Goal: Information Seeking & Learning: Find specific fact

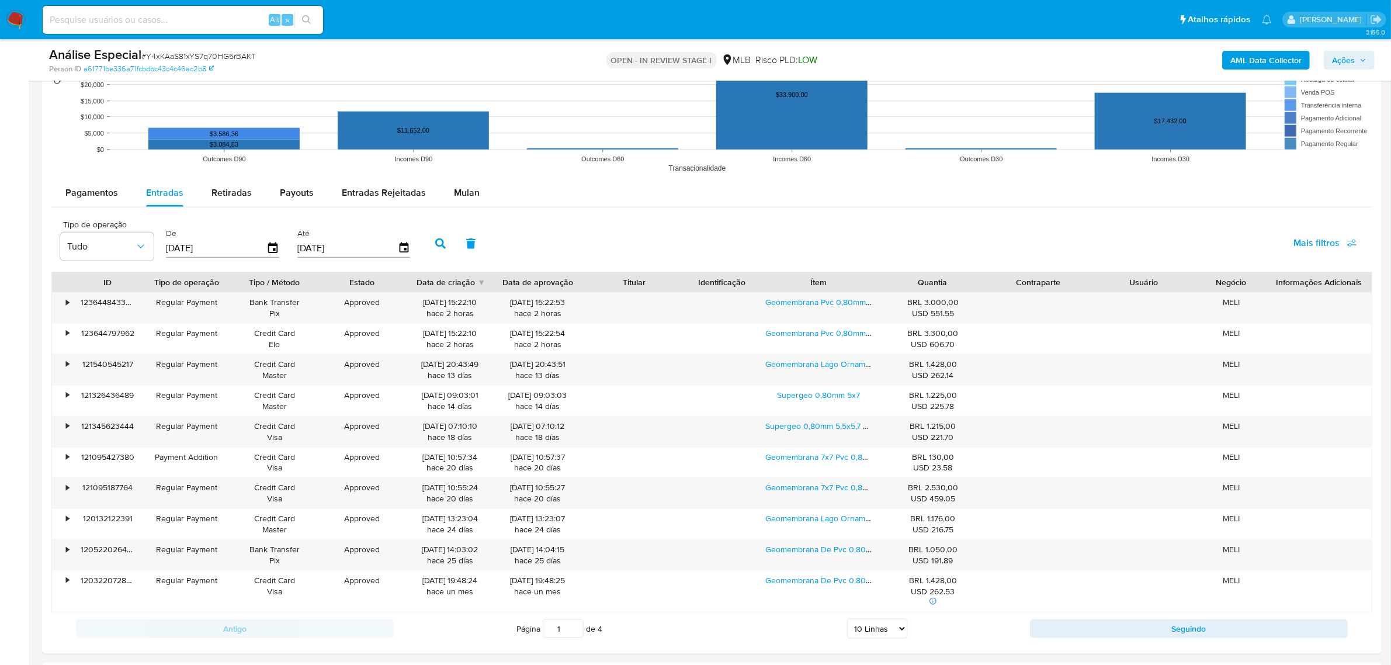
scroll to position [1758, 0]
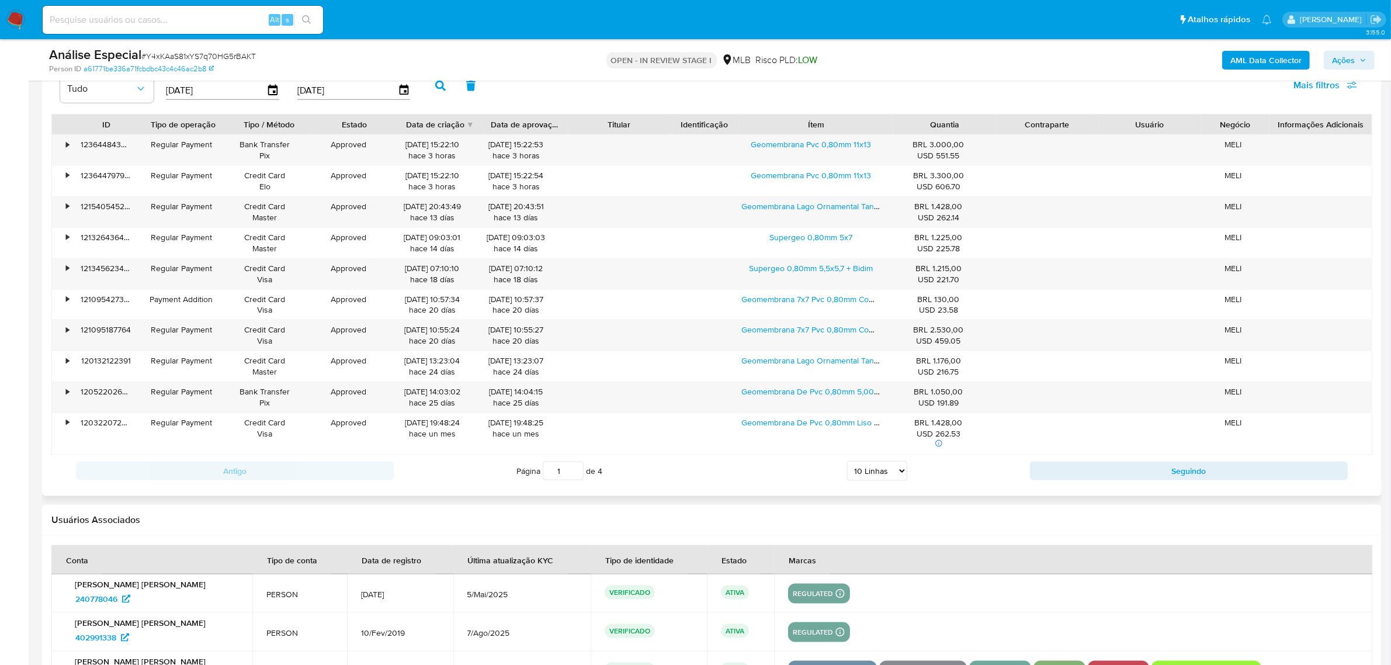
click at [923, 129] on div "ID Tipo de operação Tipo / Método Estado Data de criação Data de aprovação Titu…" at bounding box center [712, 125] width 1320 height 20
click at [883, 476] on select "5 Linhas 10 Linhas 20 Linhas 25 Linhas 50 Linhas 100 Linhas" at bounding box center [877, 471] width 60 height 20
select select "5"
click at [847, 464] on select "5 Linhas 10 Linhas 20 Linhas 25 Linhas 50 Linhas 100 Linhas" at bounding box center [877, 471] width 60 height 20
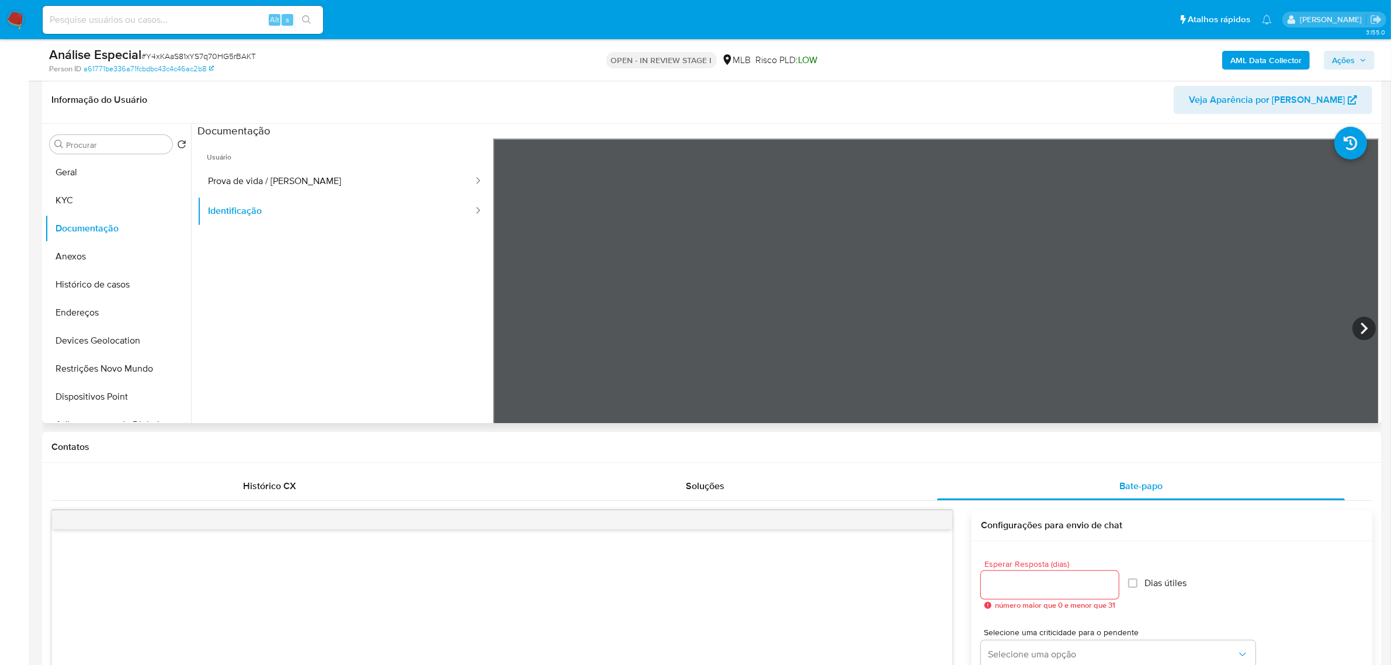
scroll to position [151, 0]
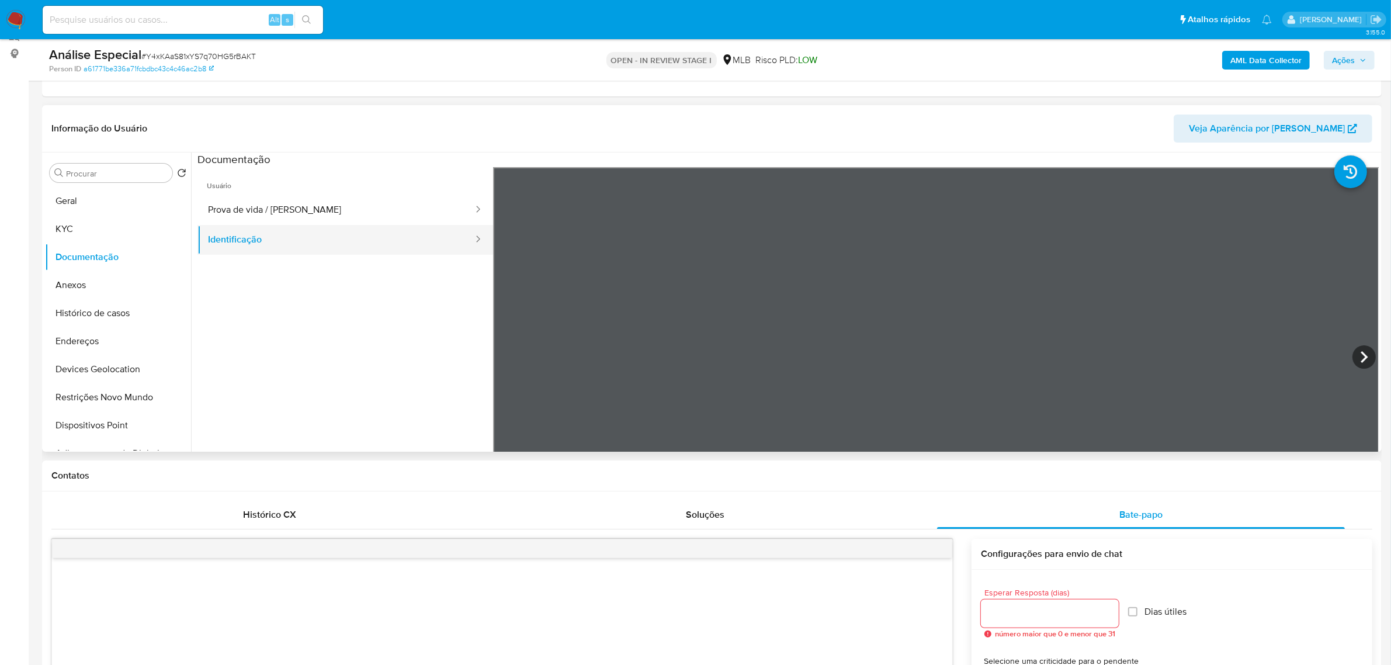
click at [320, 238] on button "Identificação" at bounding box center [335, 240] width 277 height 30
click at [322, 217] on button "Prova de vida / [PERSON_NAME]" at bounding box center [335, 210] width 277 height 30
click at [74, 229] on button "KYC" at bounding box center [113, 229] width 137 height 28
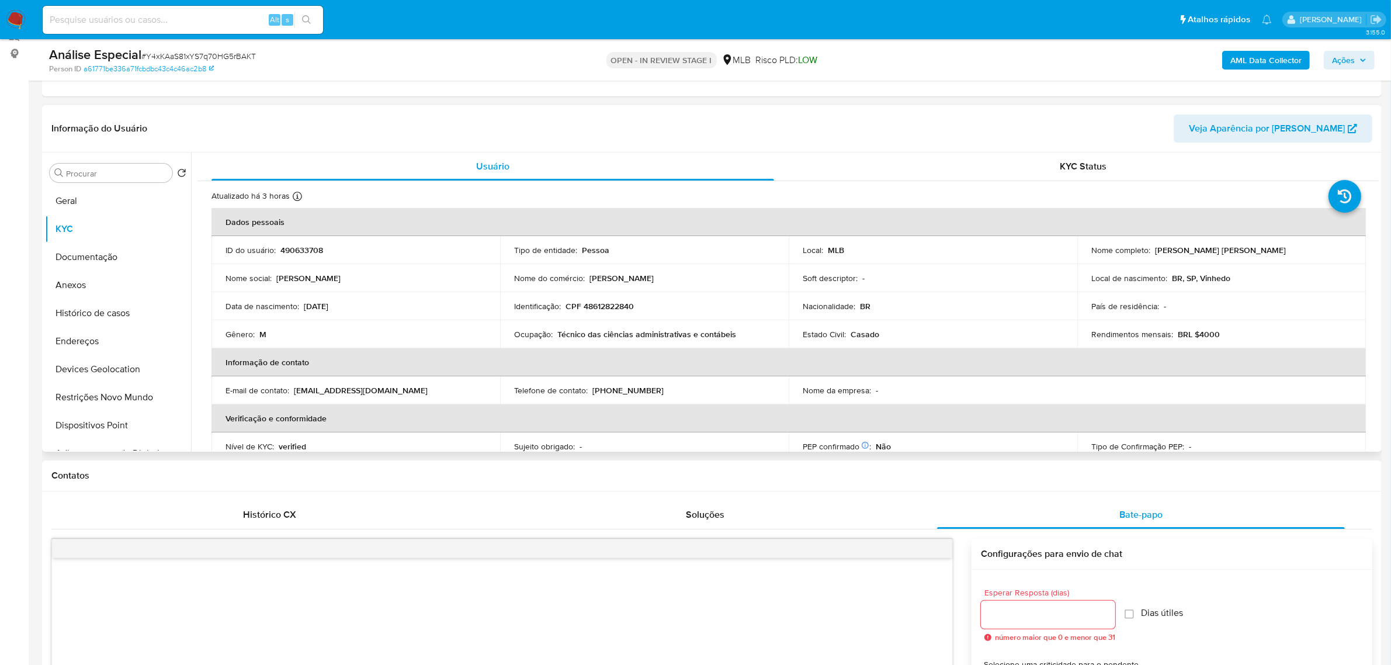
click at [599, 309] on p "CPF 48612822840" at bounding box center [600, 306] width 68 height 11
copy p "48612822840"
click at [100, 343] on button "Endereços" at bounding box center [113, 341] width 137 height 28
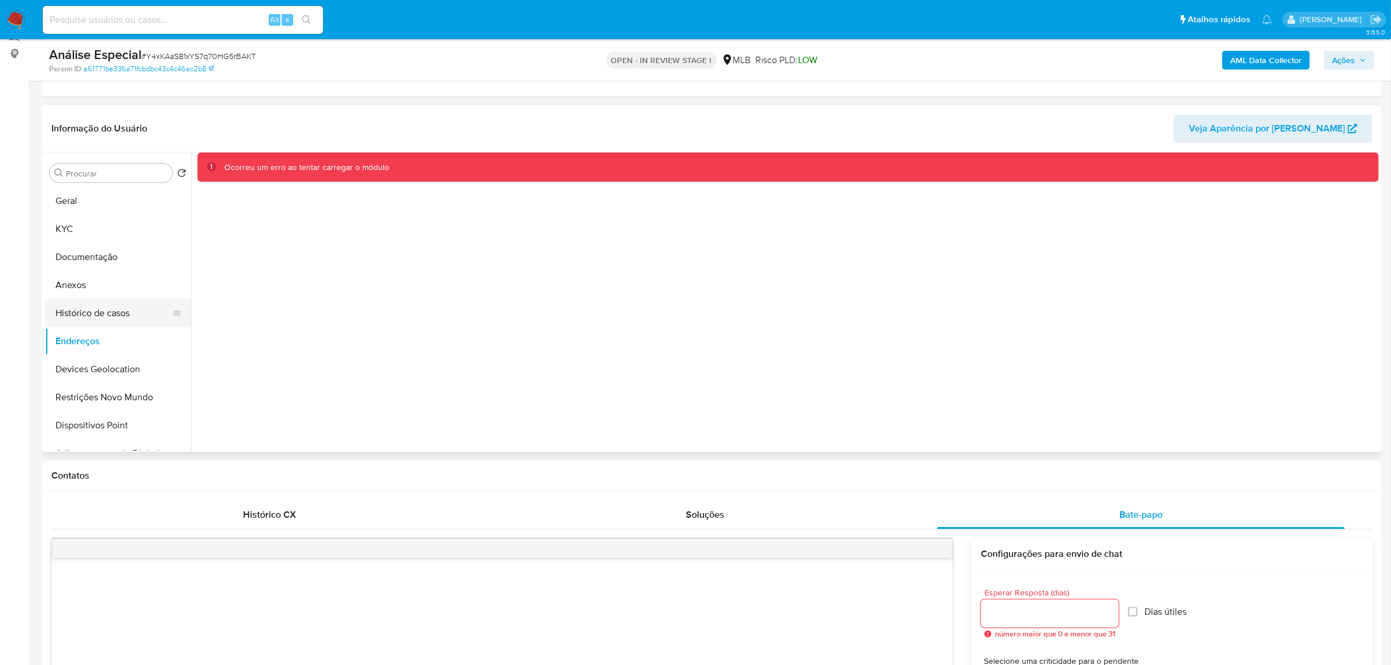
click at [97, 310] on button "Histórico de casos" at bounding box center [113, 313] width 137 height 28
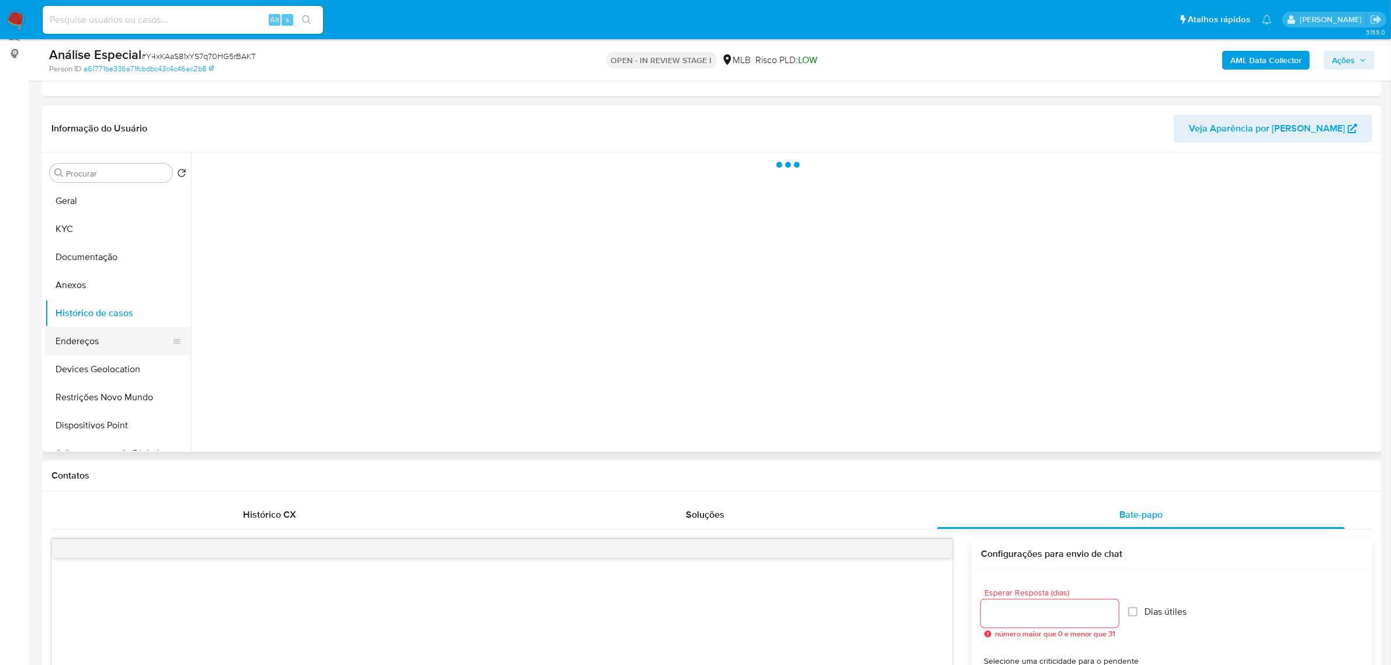
click at [83, 349] on button "Endereços" at bounding box center [113, 341] width 137 height 28
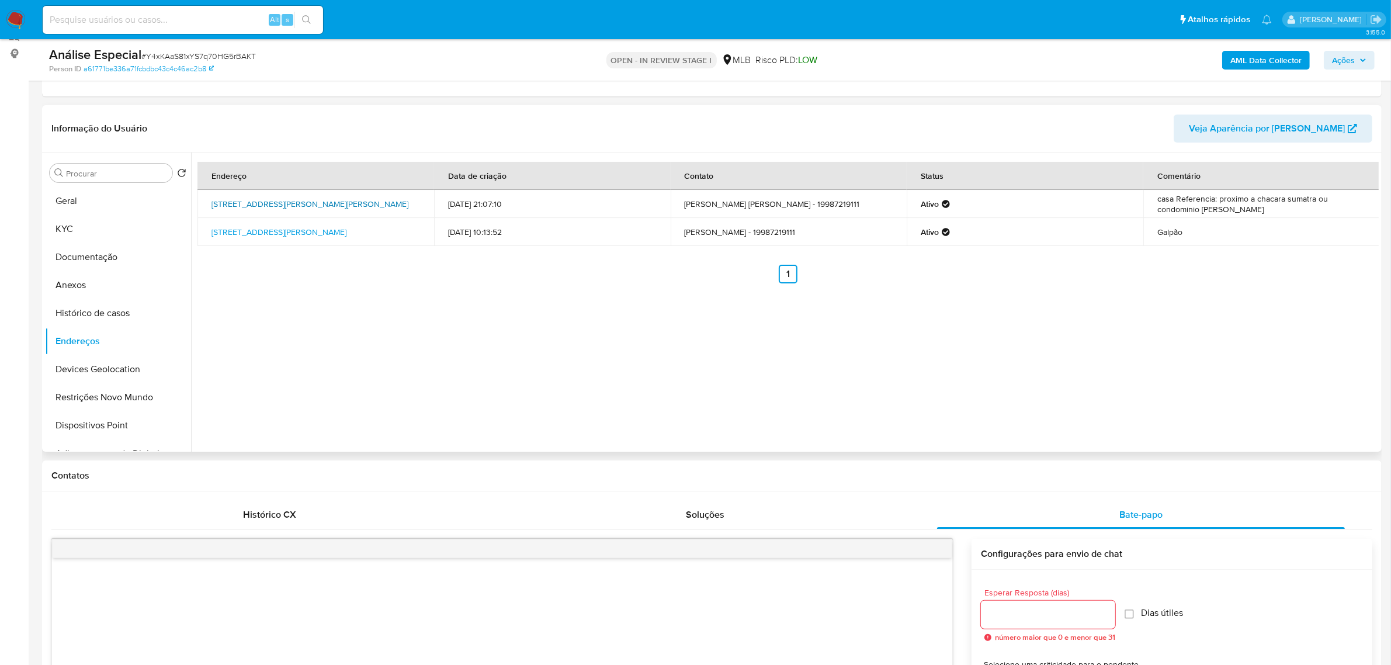
click at [281, 199] on link "Rua Antônio Faustino Dos Santos 107, Louveira, São Paulo, 13290582, Brasil 107" at bounding box center [310, 204] width 197 height 12
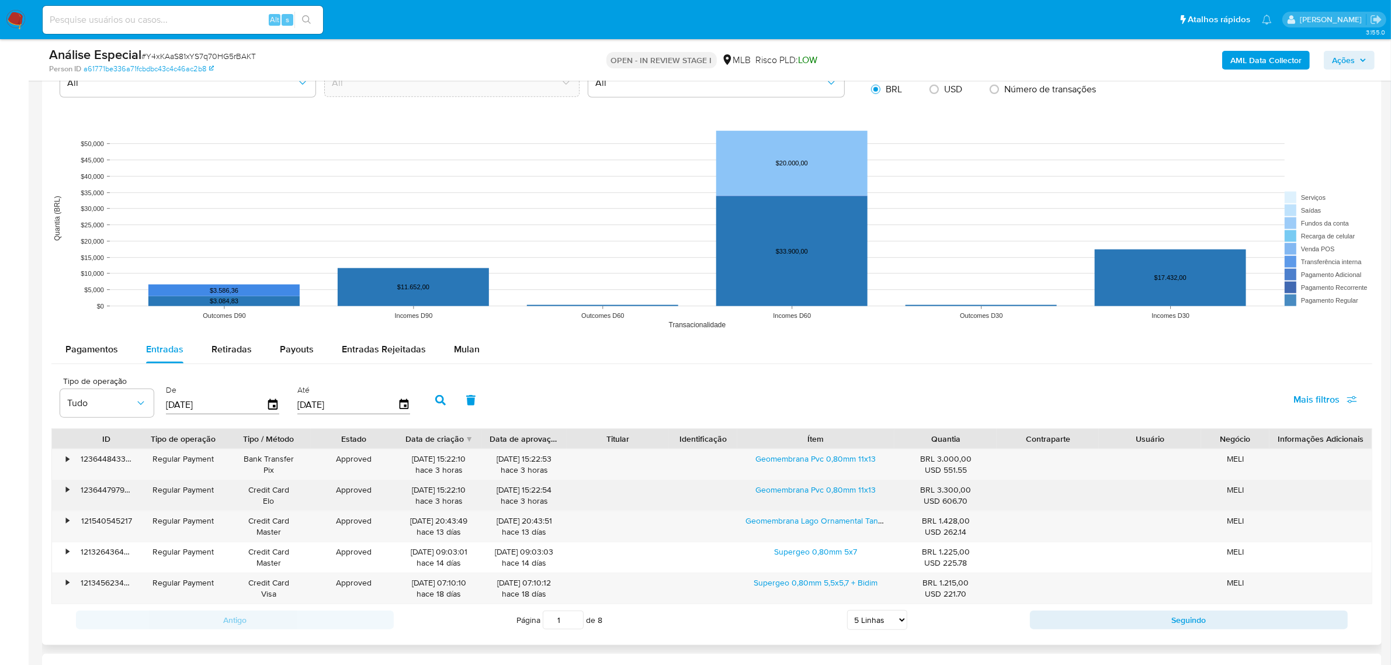
scroll to position [1465, 0]
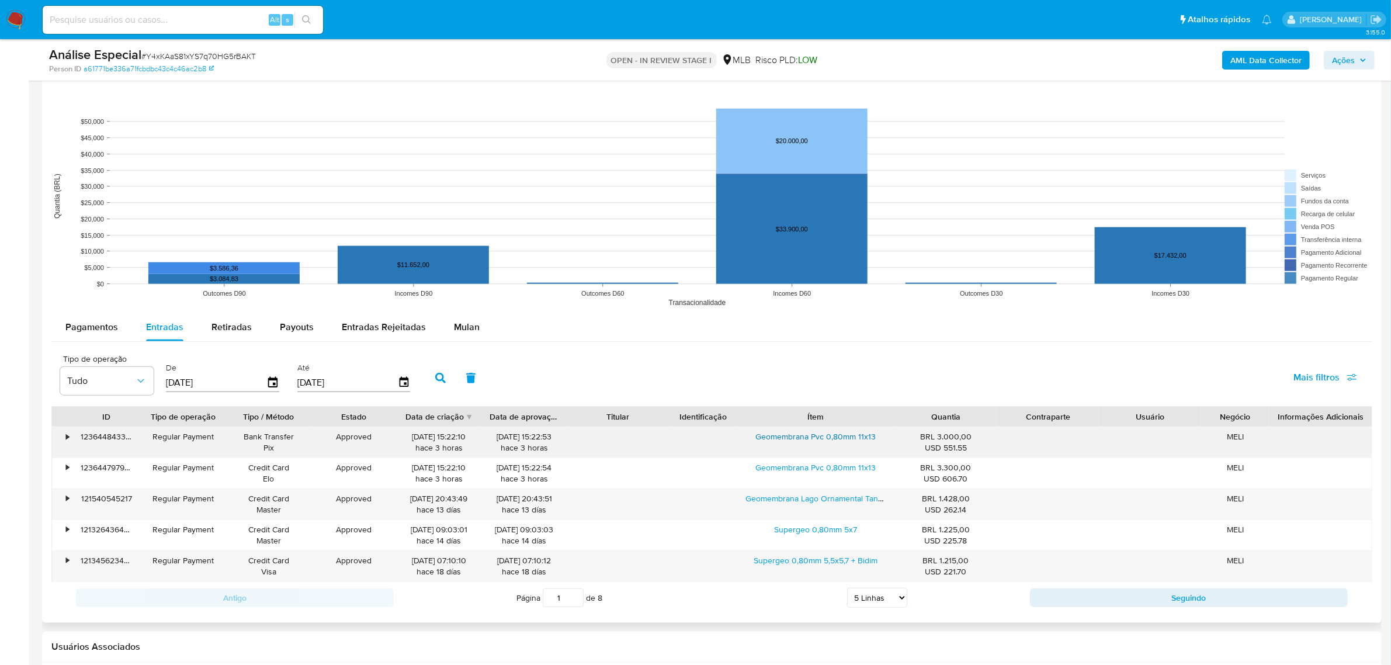
click at [802, 439] on link "Geomembrana Pvc 0,80mm 11x13" at bounding box center [816, 437] width 120 height 12
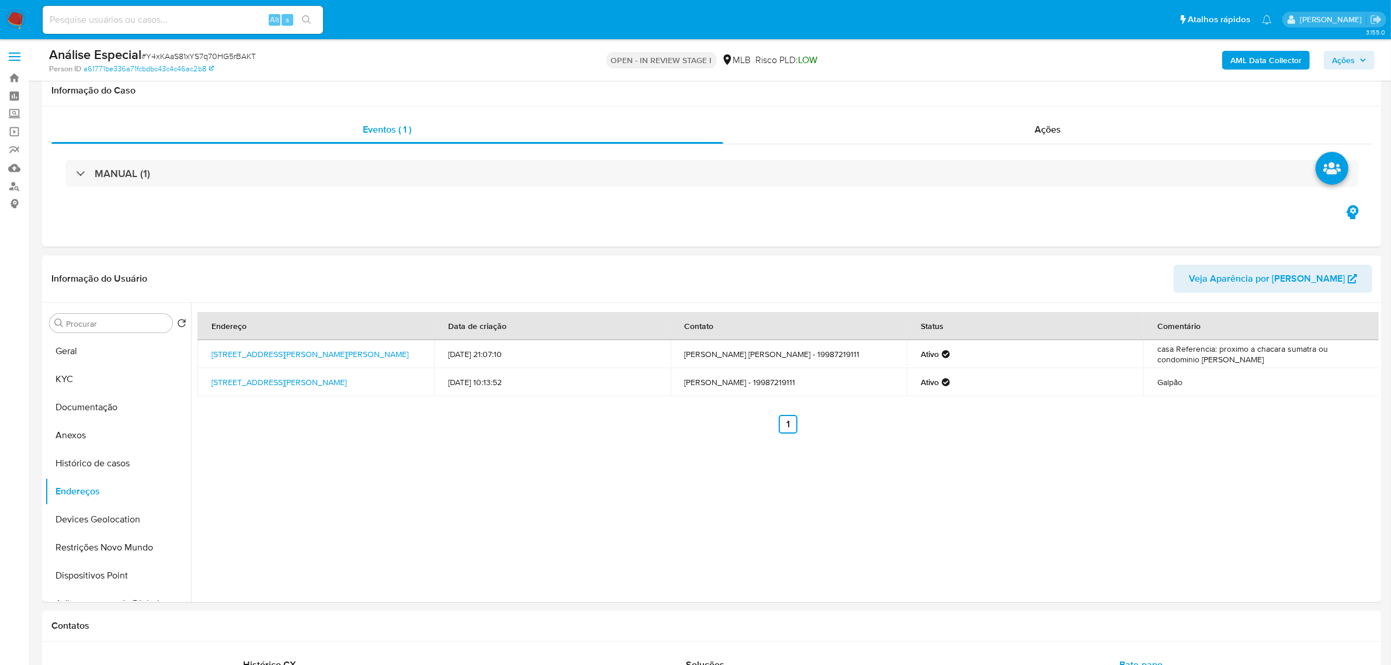
scroll to position [0, 0]
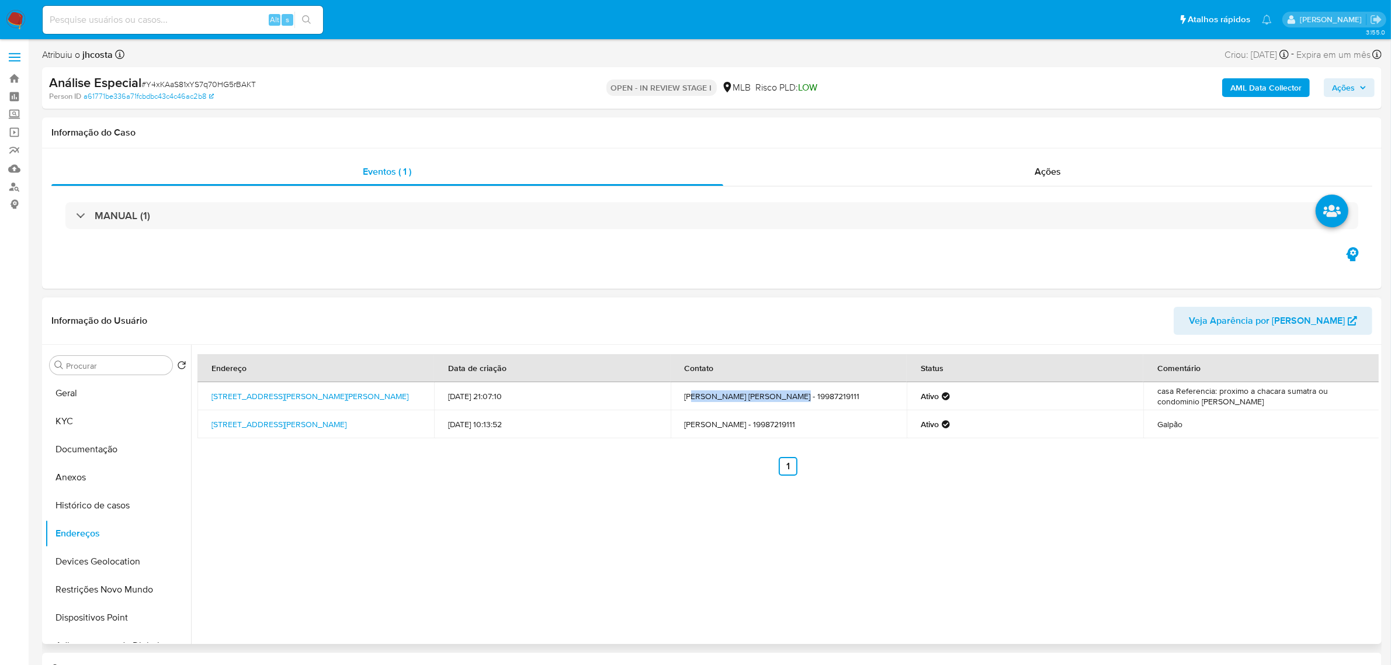
drag, startPoint x: 690, startPoint y: 402, endPoint x: 780, endPoint y: 391, distance: 90.6
click at [783, 400] on td "Isaac Jeferson Pereira de Souza - 19987219111" at bounding box center [789, 396] width 237 height 28
drag, startPoint x: 1155, startPoint y: 389, endPoint x: 1304, endPoint y: 400, distance: 149.4
click at [1304, 400] on td "casa Referencia: proximo a chacara sumatra ou condominio brigida" at bounding box center [1261, 396] width 237 height 28
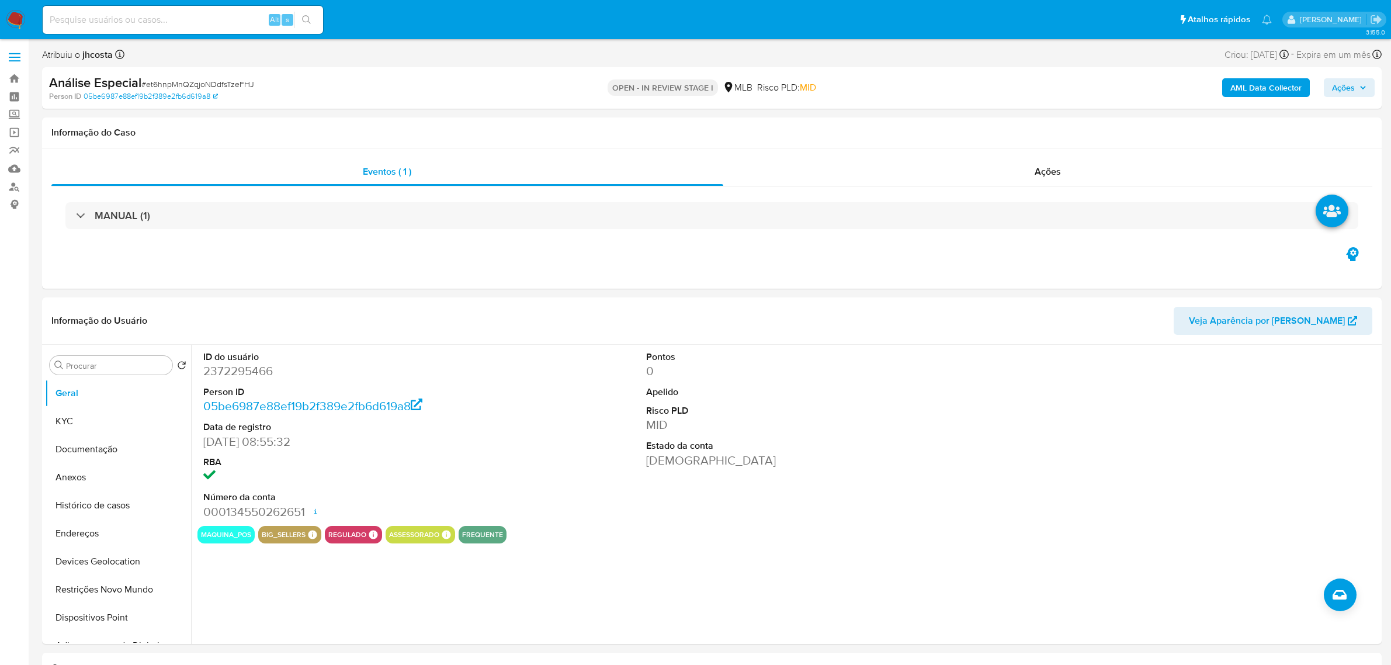
select select "10"
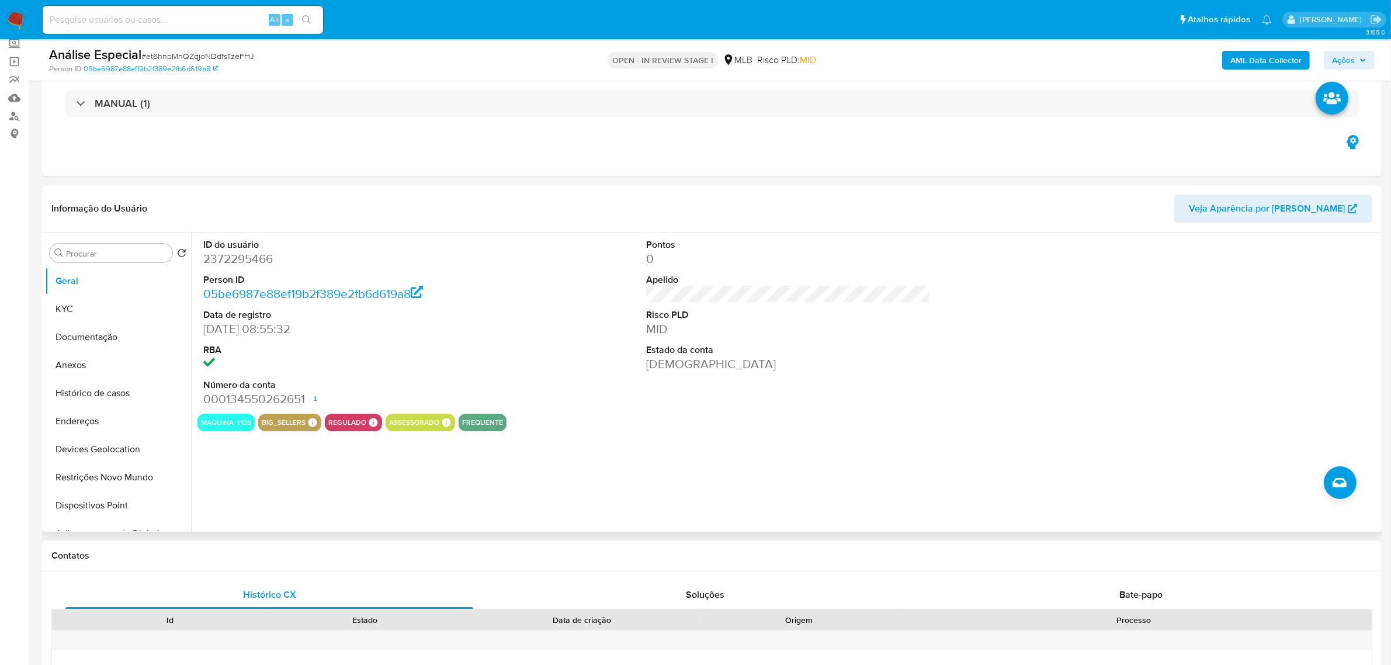
scroll to position [73, 0]
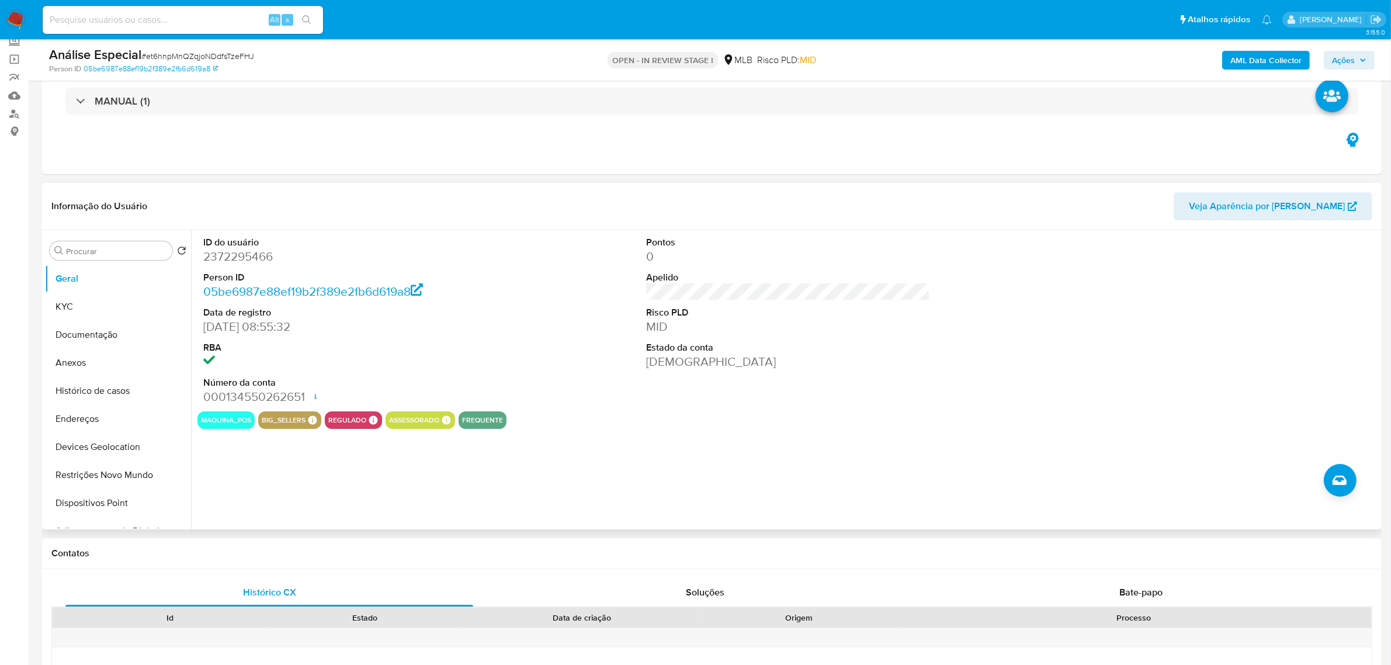
click at [243, 258] on dd "2372295466" at bounding box center [345, 256] width 284 height 16
copy dd "2372295466"
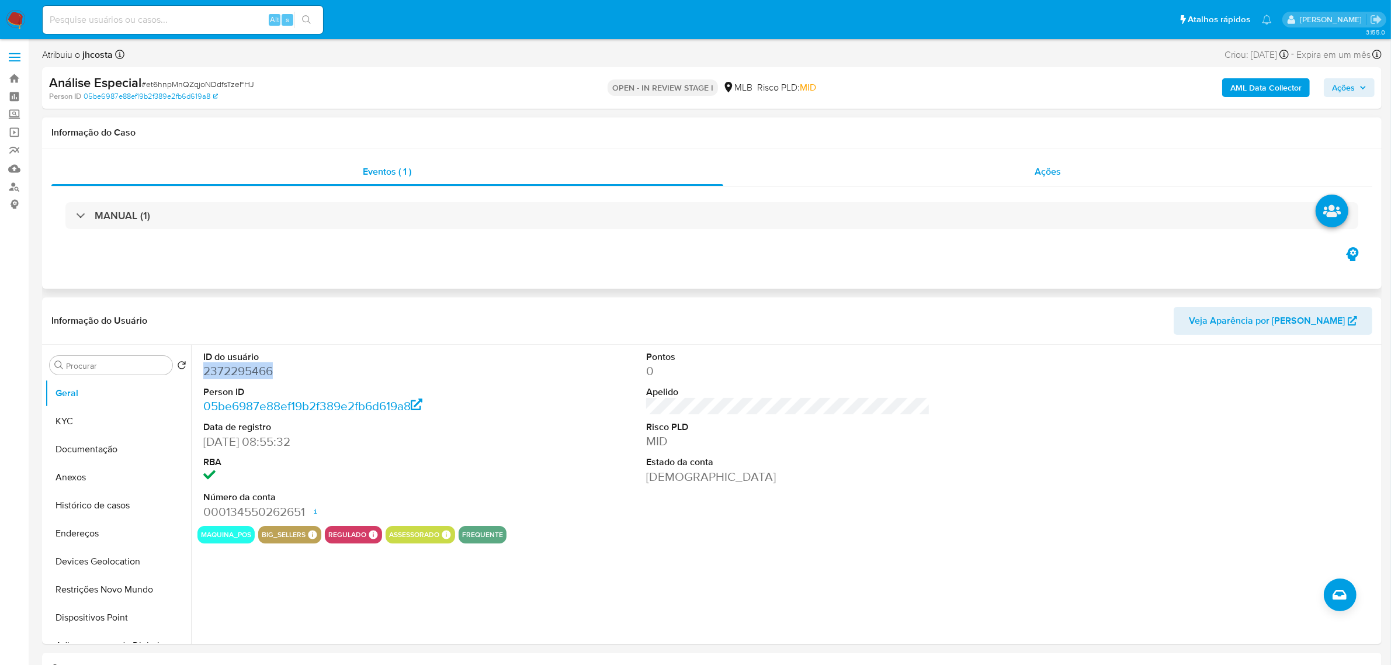
click at [1049, 173] on span "Ações" at bounding box center [1048, 171] width 26 height 13
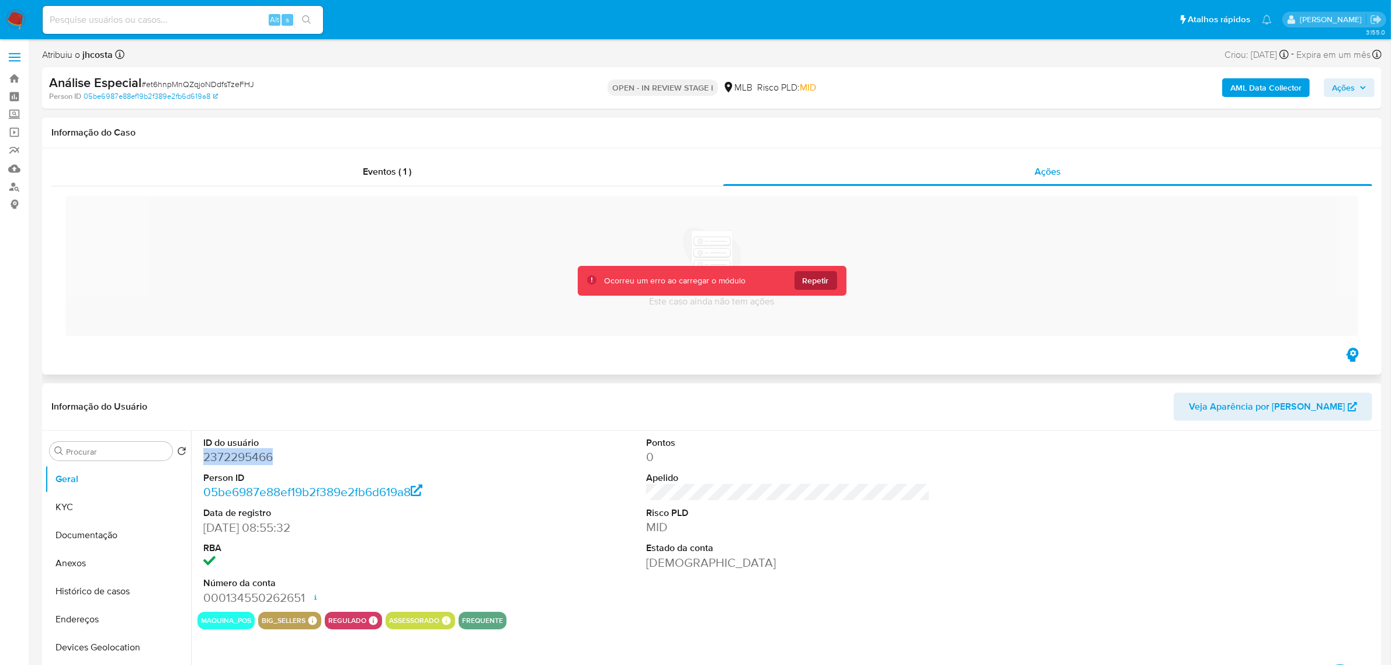
click at [827, 288] on span "Repetir" at bounding box center [816, 280] width 26 height 19
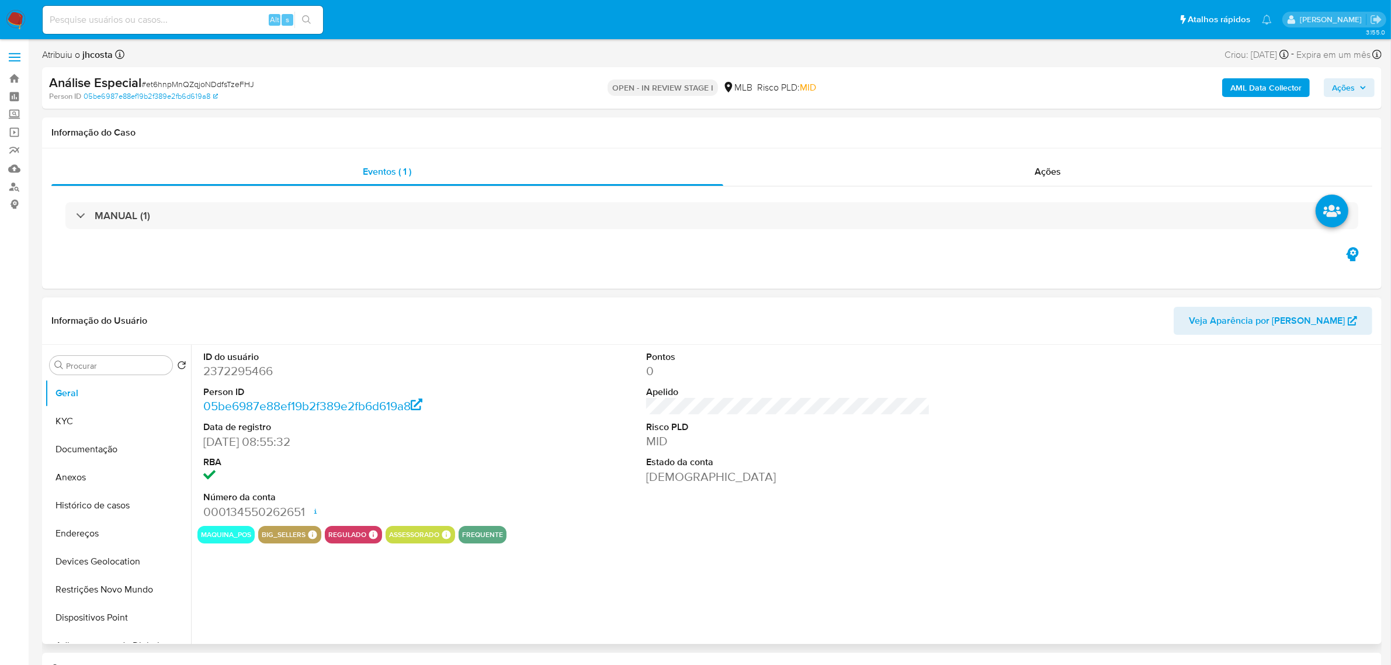
select select "10"
click at [240, 379] on dd "2372295466" at bounding box center [345, 371] width 284 height 16
copy dd "2372295466"
click at [530, 408] on div "ID do usuário 2372295466 Person ID 05be6987e88ef19b2f389e2fb6d619a8 Data de reg…" at bounding box center [787, 435] width 1181 height 181
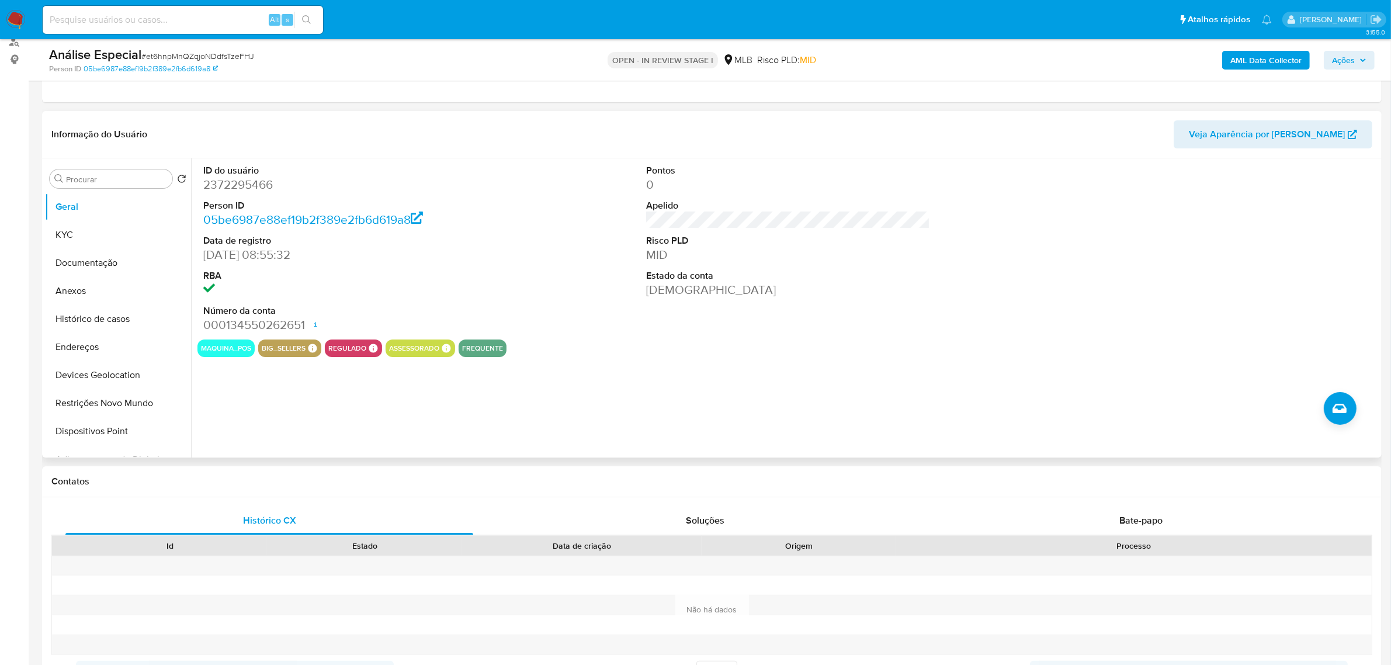
scroll to position [146, 0]
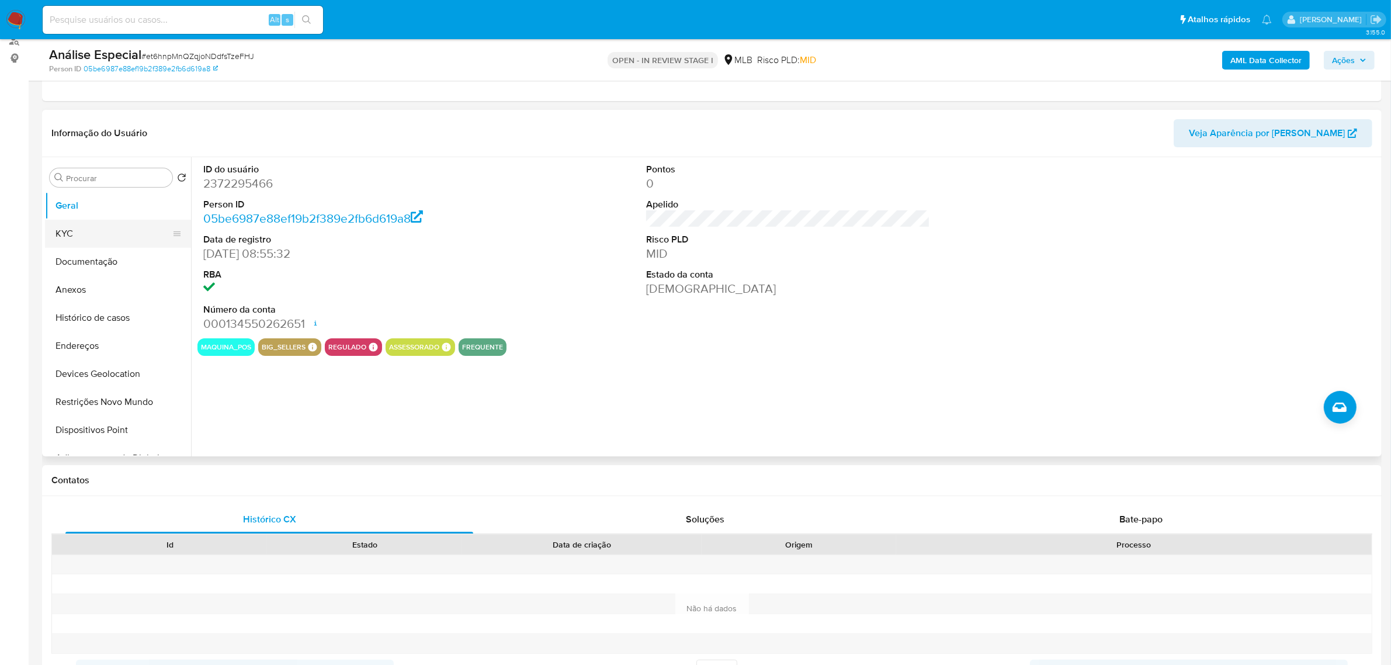
click at [60, 234] on button "KYC" at bounding box center [113, 234] width 137 height 28
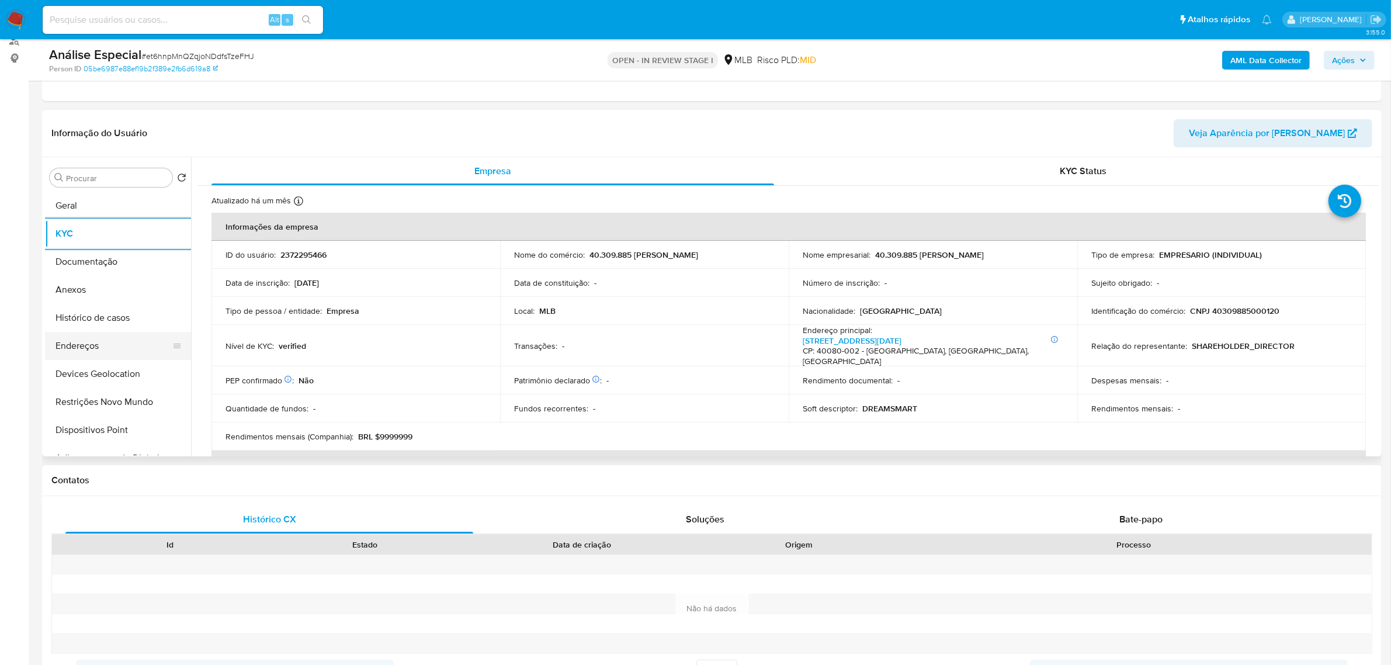
click at [109, 352] on button "Endereços" at bounding box center [113, 346] width 137 height 28
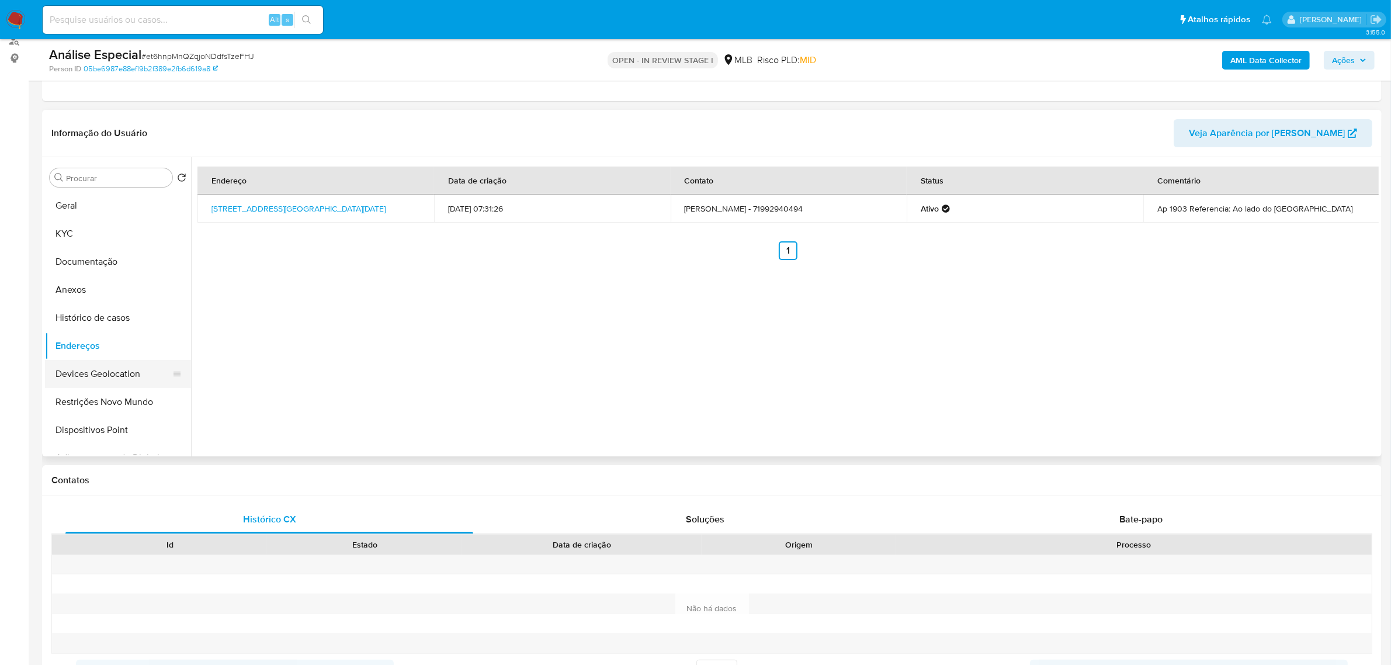
click at [113, 383] on button "Devices Geolocation" at bounding box center [113, 374] width 137 height 28
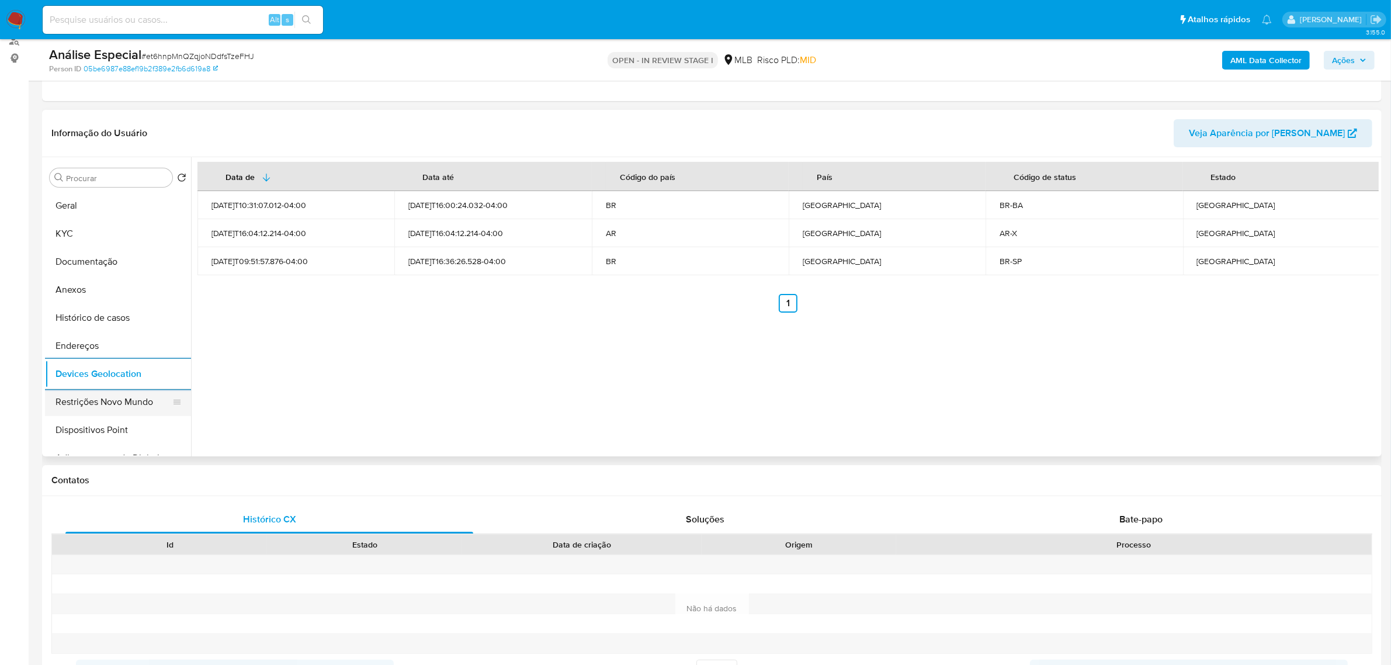
click at [74, 403] on button "Restrições Novo Mundo" at bounding box center [113, 402] width 137 height 28
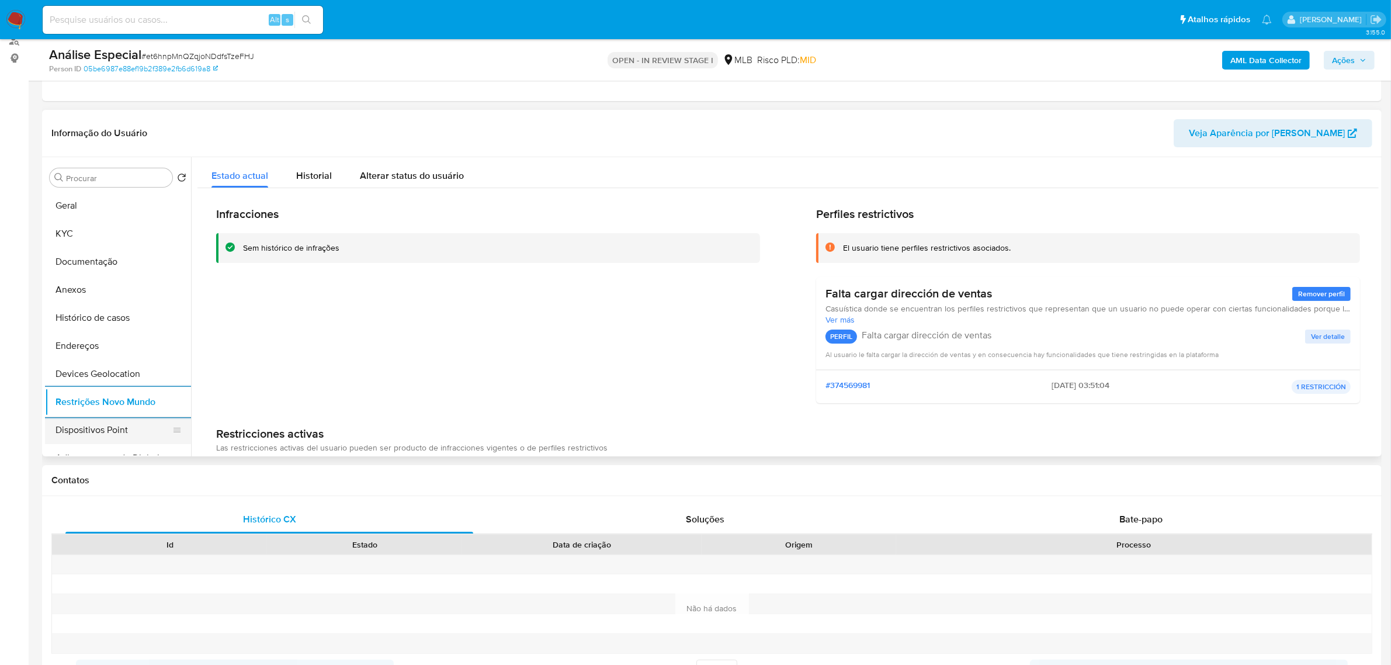
click at [64, 428] on button "Dispositivos Point" at bounding box center [113, 430] width 137 height 28
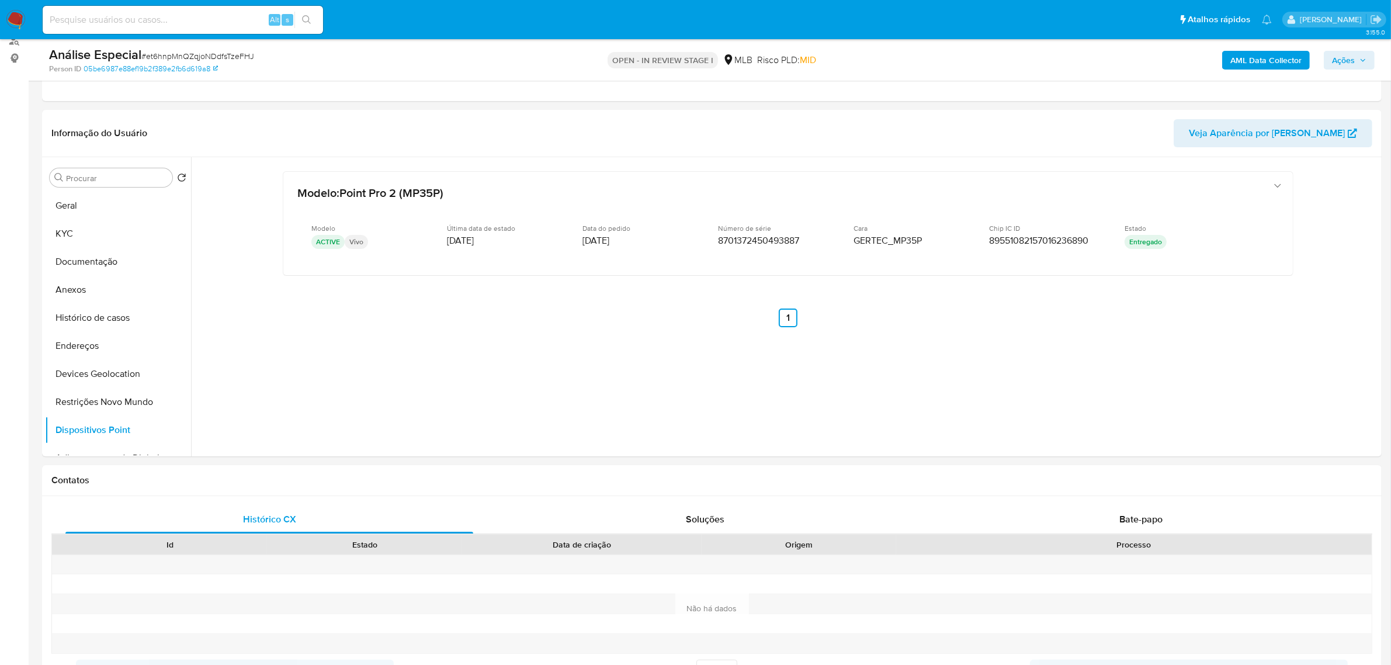
click at [1259, 64] on b "AML Data Collector" at bounding box center [1266, 60] width 71 height 19
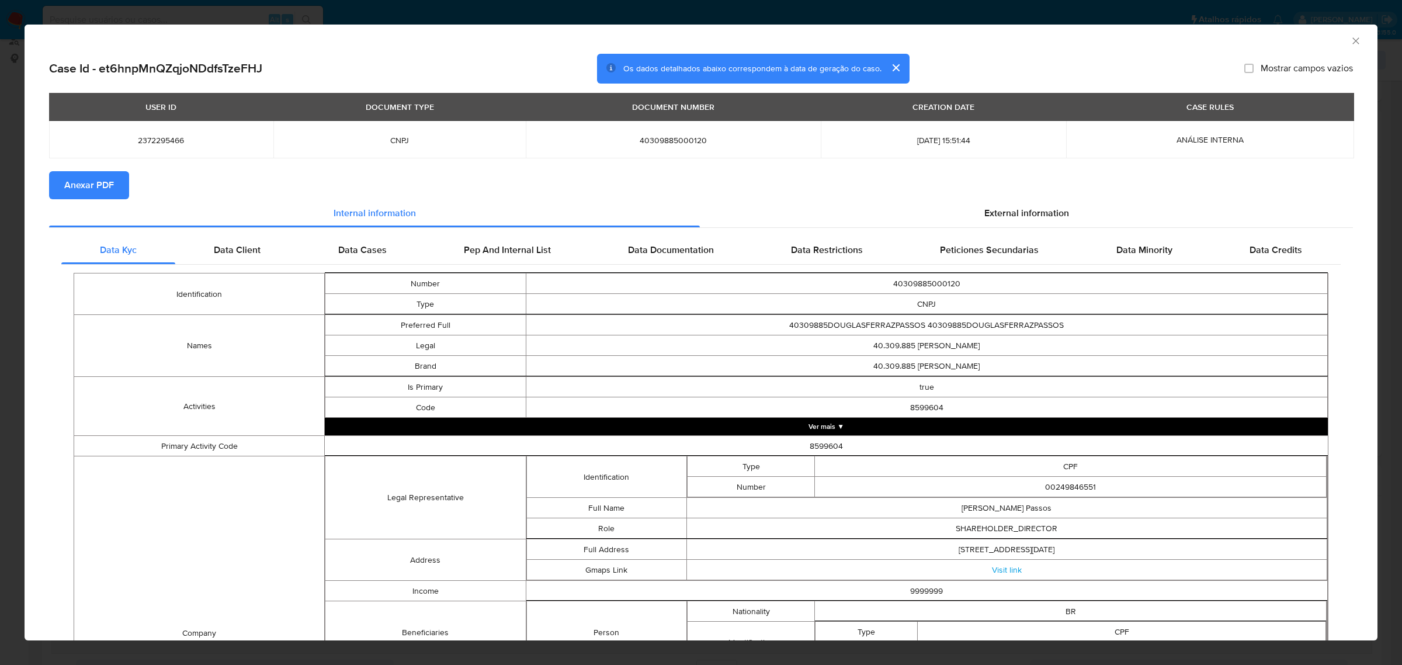
click at [1050, 182] on section "Anexar PDF" at bounding box center [701, 185] width 1304 height 28
click at [1040, 209] on span "External information" at bounding box center [1027, 212] width 85 height 13
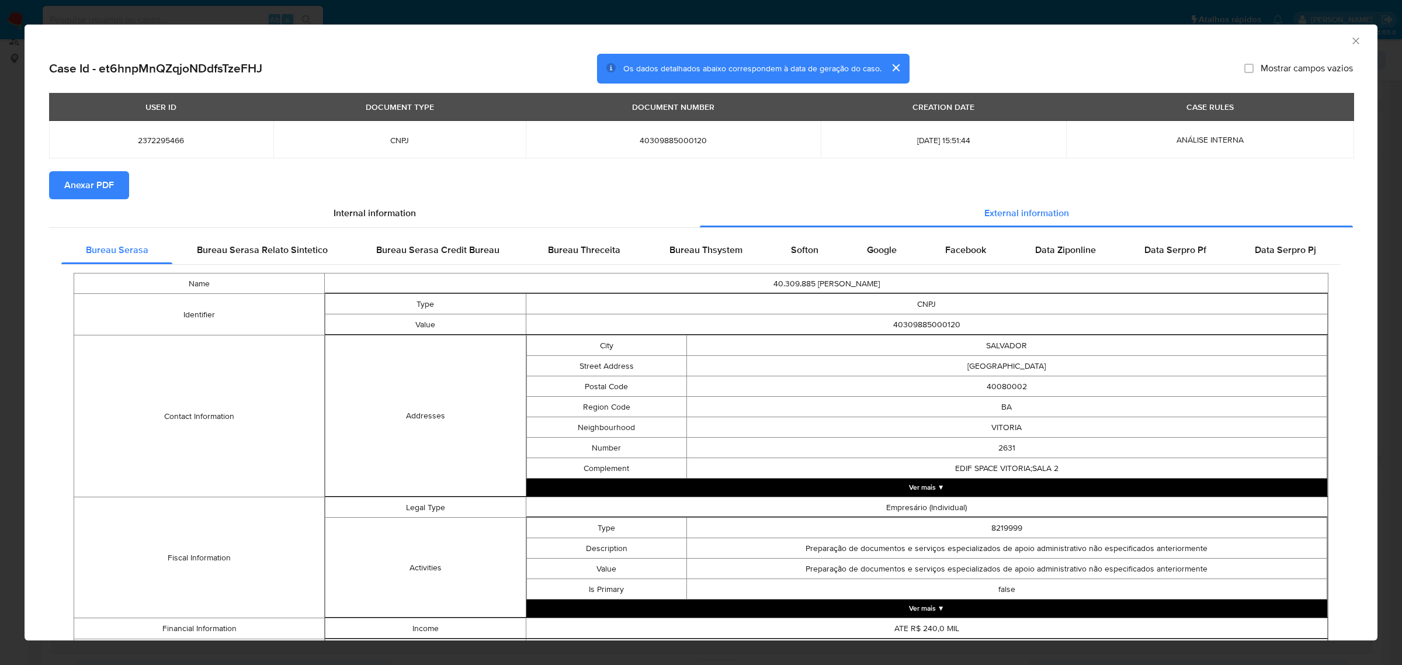
click at [98, 196] on span "Anexar PDF" at bounding box center [89, 185] width 50 height 26
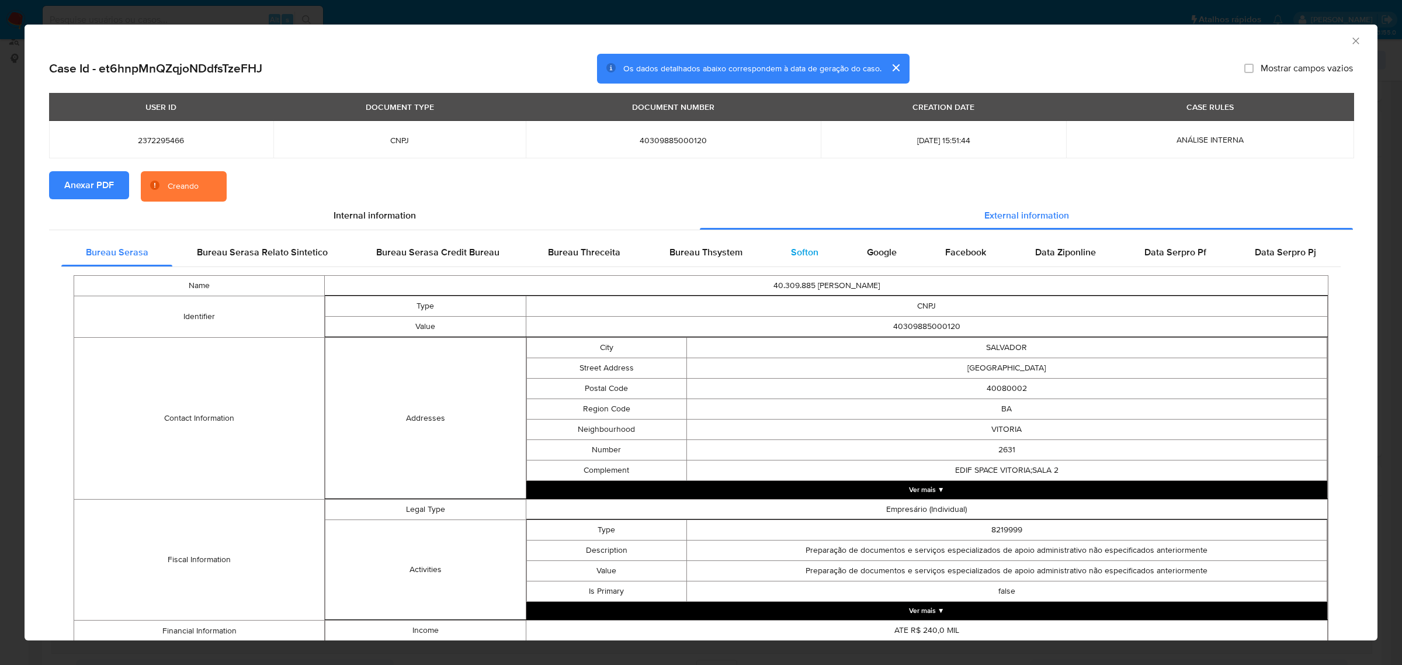
click at [796, 249] on span "Softon" at bounding box center [804, 251] width 27 height 13
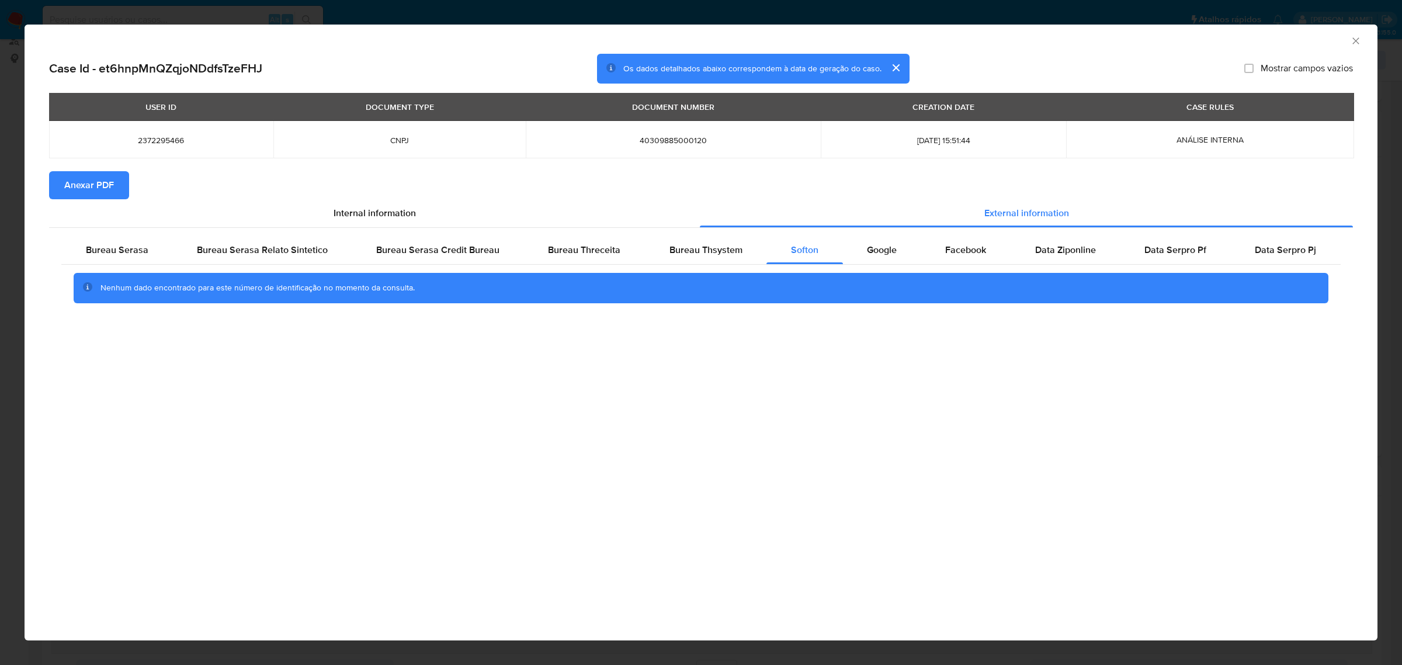
click at [524, 9] on div "AML Data Collector Case Id - et6hnpMnQZqjoNDdfsTzeFHJ Os dados detalhados abaix…" at bounding box center [701, 332] width 1402 height 665
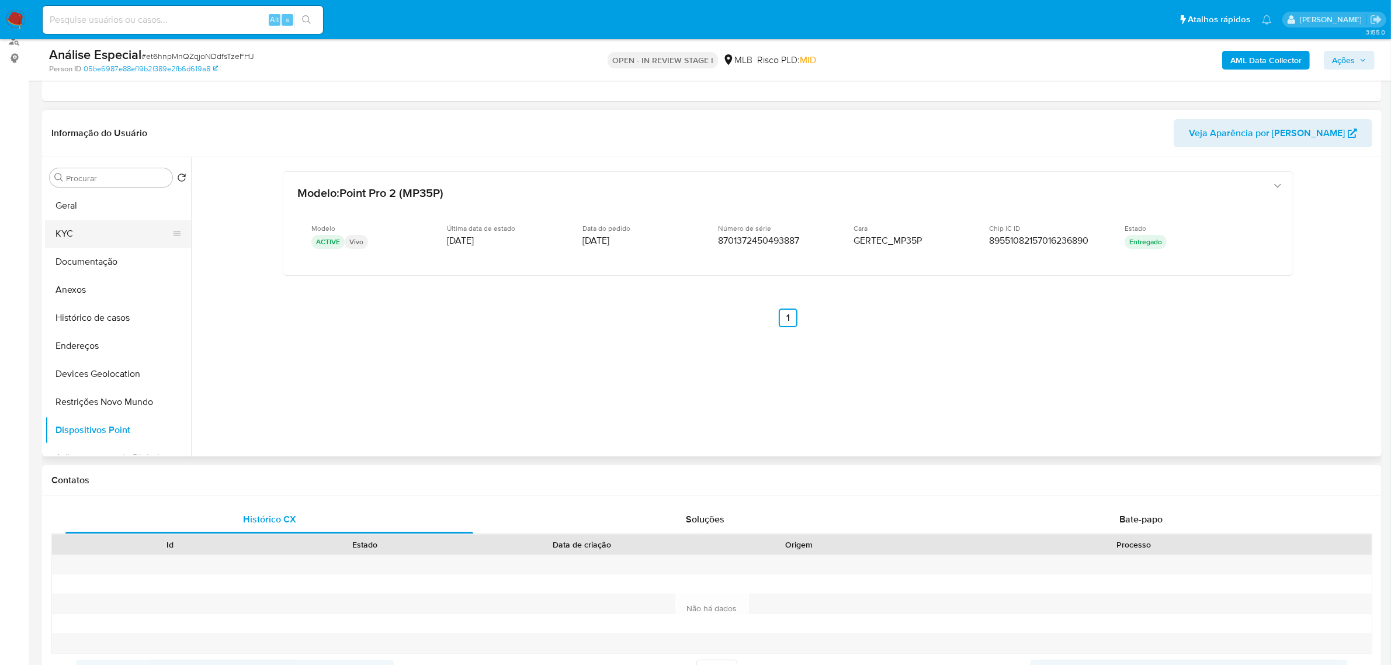
click at [83, 233] on button "KYC" at bounding box center [113, 234] width 137 height 28
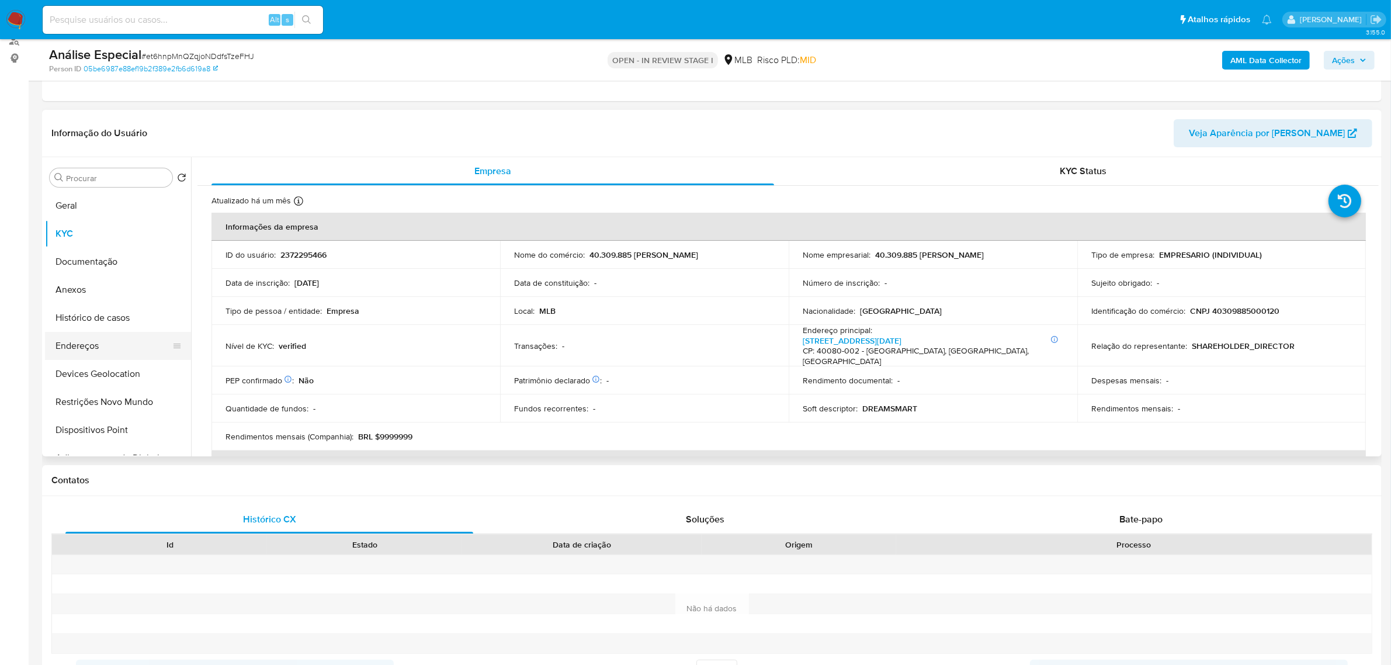
click at [103, 342] on button "Endereços" at bounding box center [113, 346] width 137 height 28
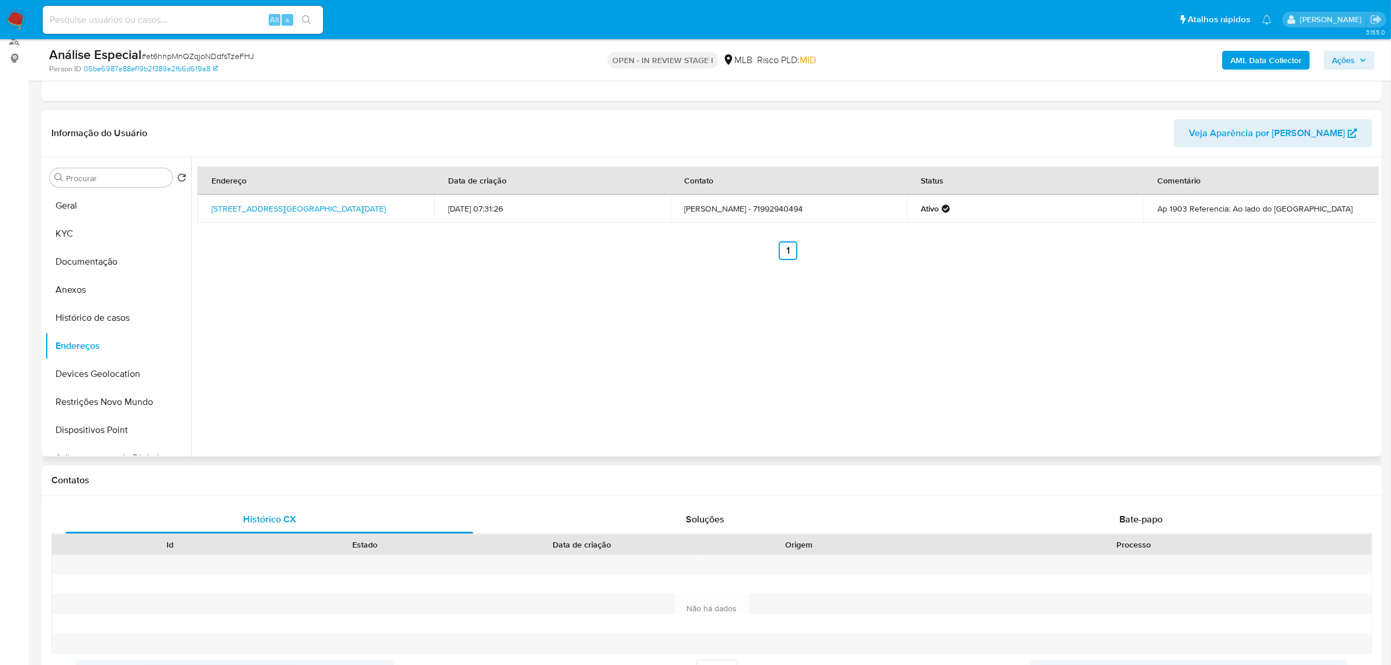
drag, startPoint x: 211, startPoint y: 202, endPoint x: 249, endPoint y: 222, distance: 43.1
click at [249, 222] on td "[STREET_ADDRESS][GEOGRAPHIC_DATA][DATE]" at bounding box center [315, 209] width 237 height 28
copy link "[STREET_ADDRESS][DATE]"
click at [243, 206] on link "[STREET_ADDRESS][GEOGRAPHIC_DATA][DATE]" at bounding box center [299, 209] width 174 height 12
click at [98, 223] on button "KYC" at bounding box center [113, 234] width 137 height 28
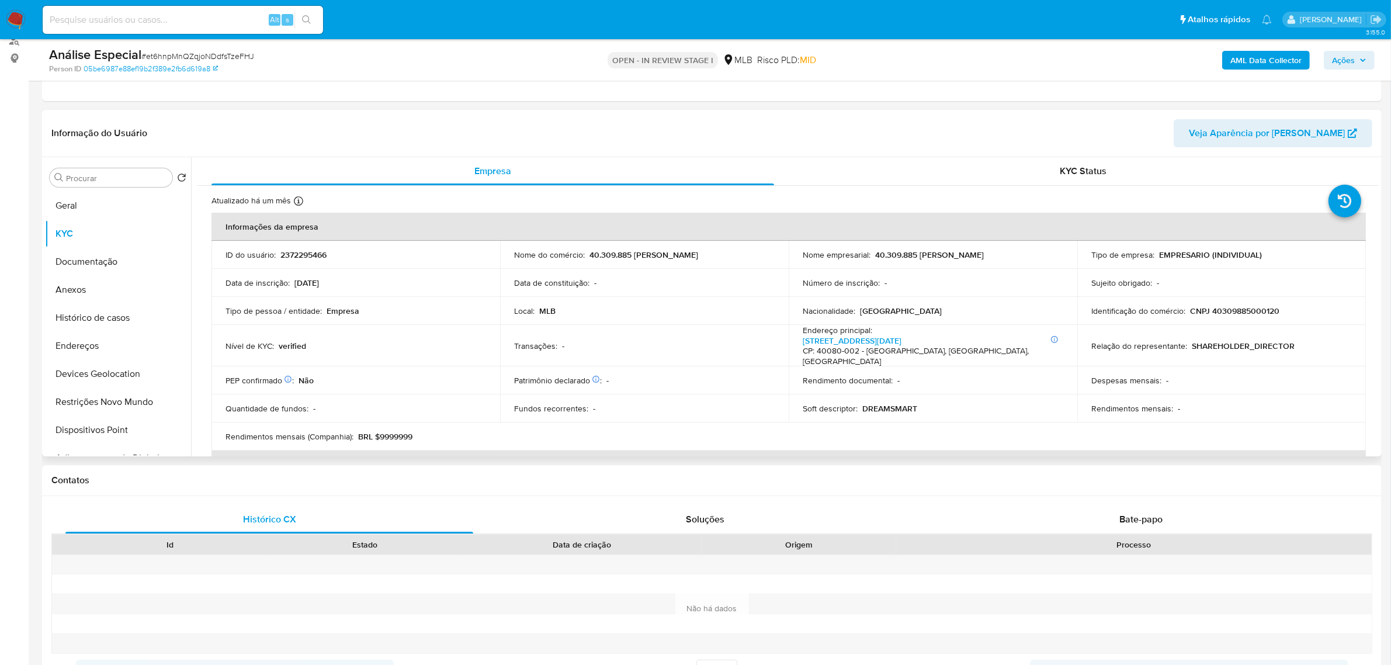
click at [1234, 319] on td "Identificação do comércio : CNPJ 40309885000120" at bounding box center [1221, 311] width 289 height 28
click at [1234, 314] on p "CNPJ 40309885000120" at bounding box center [1234, 311] width 89 height 11
click at [1233, 313] on p "CNPJ 40309885000120" at bounding box center [1234, 311] width 89 height 11
copy p "40309885000120"
click at [121, 264] on button "Documentação" at bounding box center [113, 262] width 137 height 28
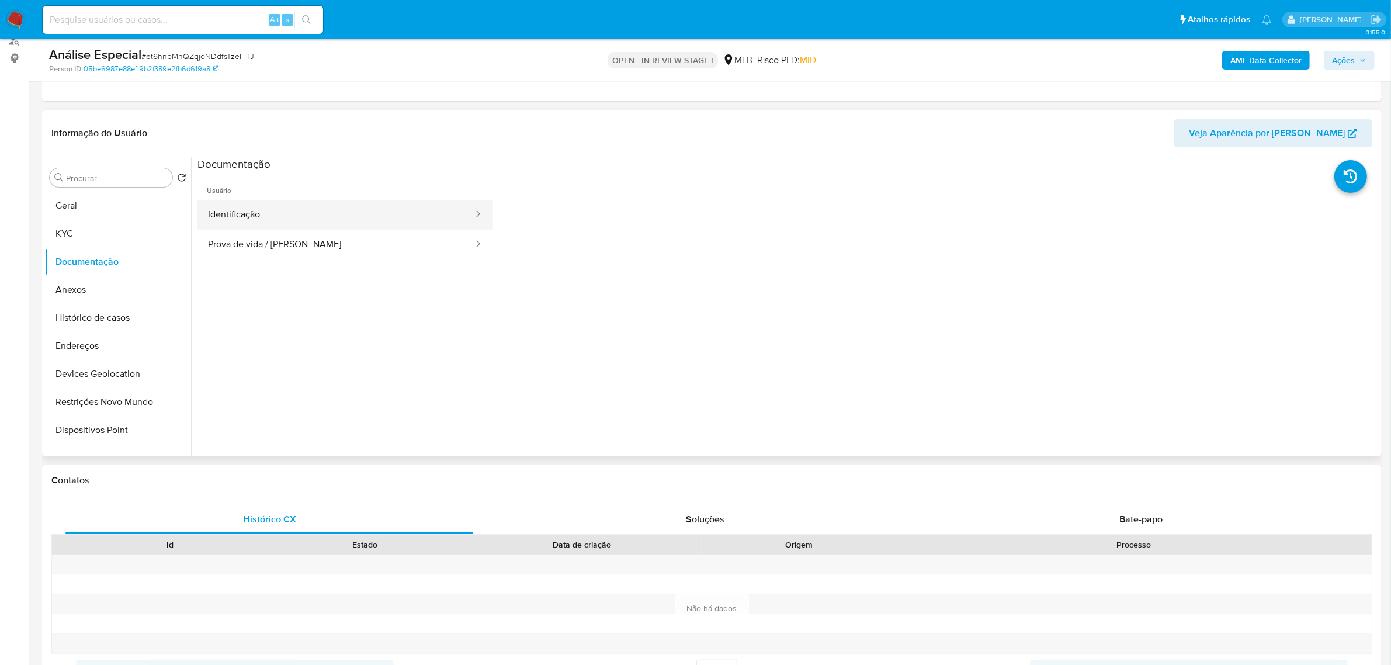
click at [411, 218] on button "Identificação" at bounding box center [335, 215] width 277 height 30
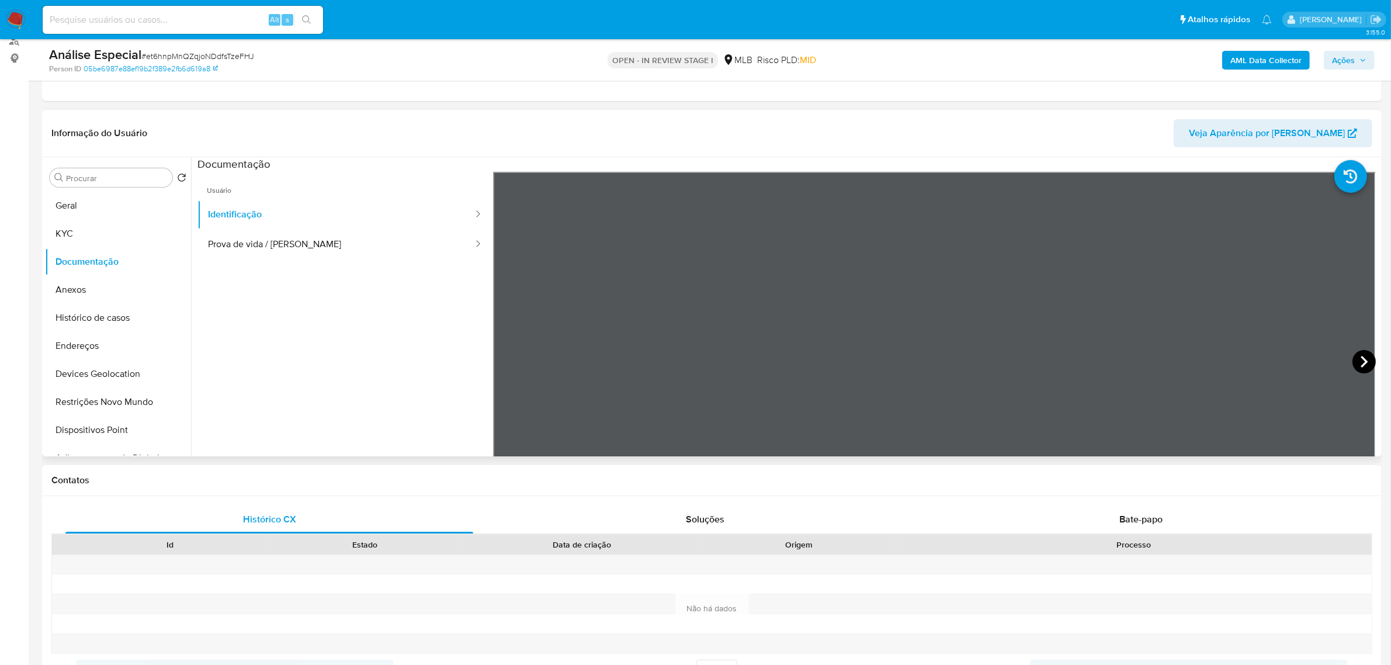
scroll to position [0, 0]
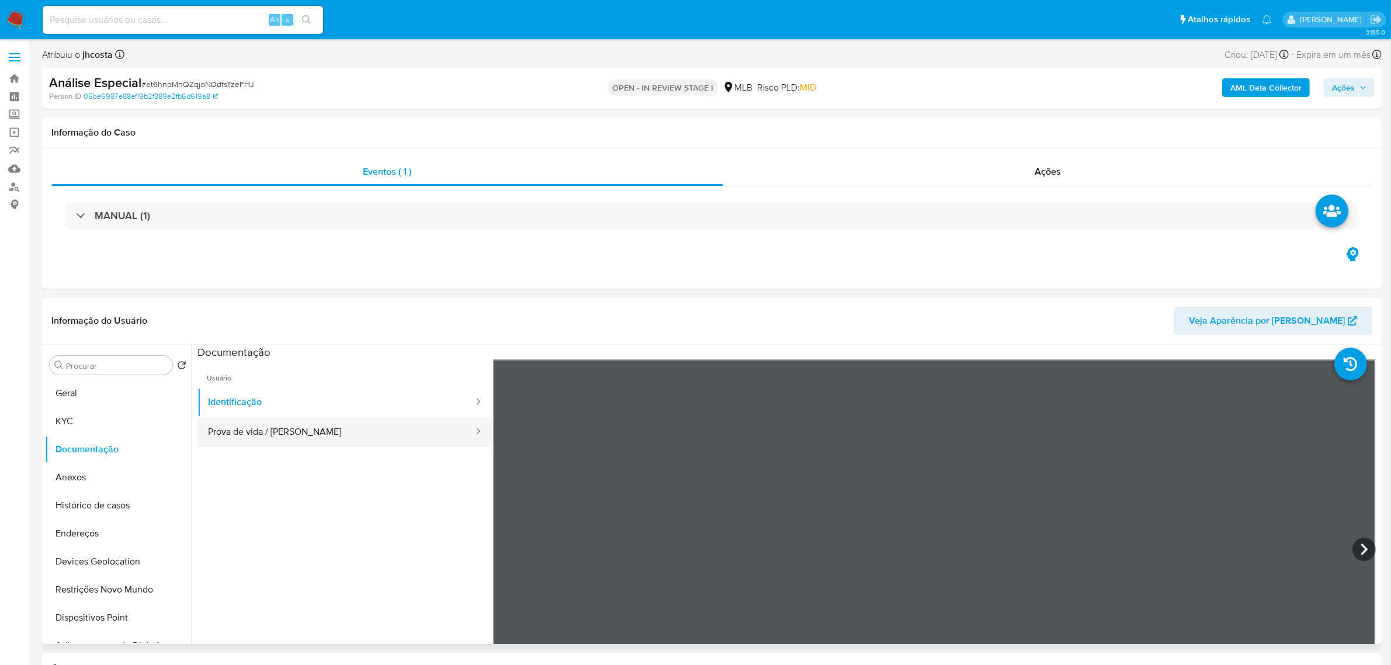
click at [317, 424] on button "Prova de vida / [PERSON_NAME]" at bounding box center [335, 432] width 277 height 30
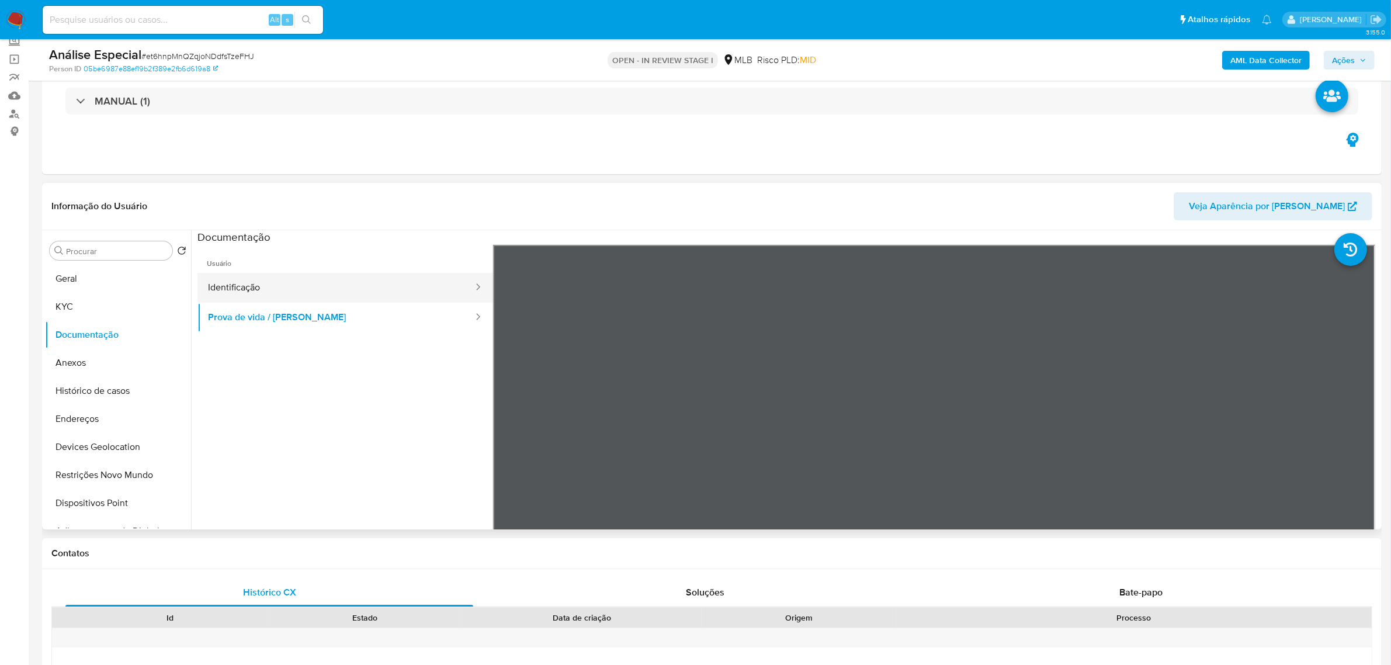
click at [330, 294] on button "Identificação" at bounding box center [335, 288] width 277 height 30
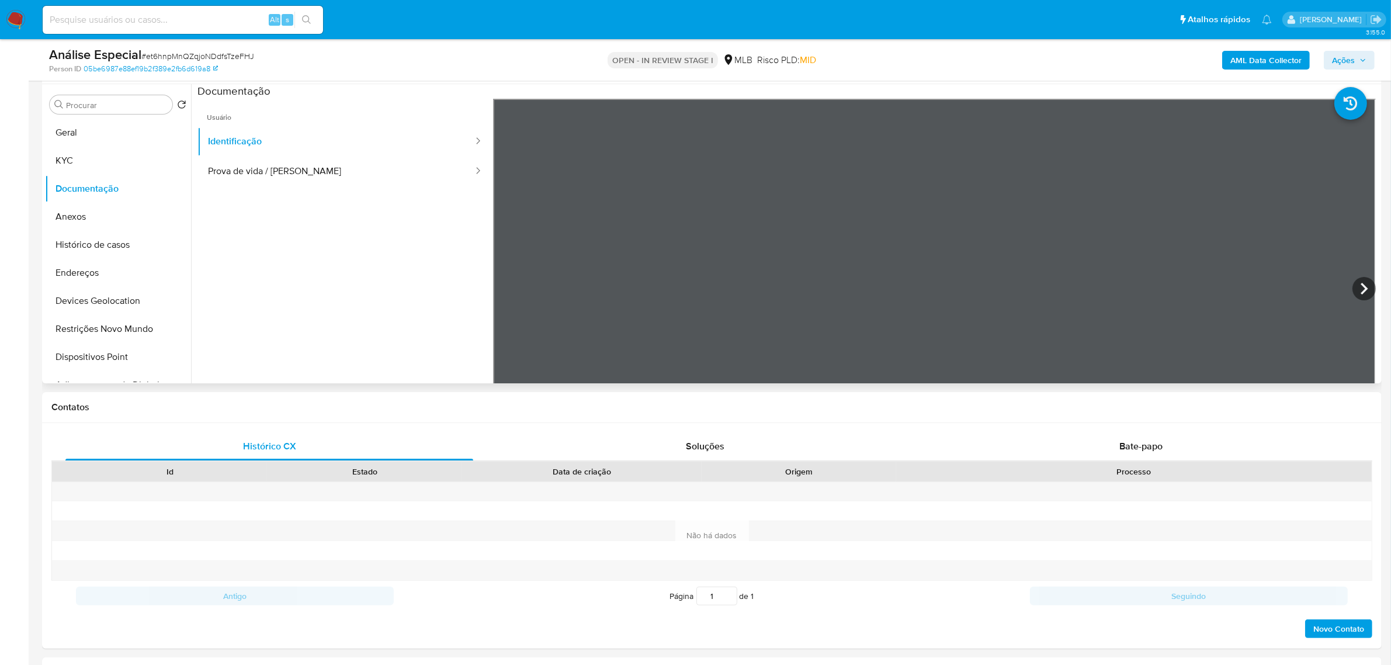
scroll to position [146, 0]
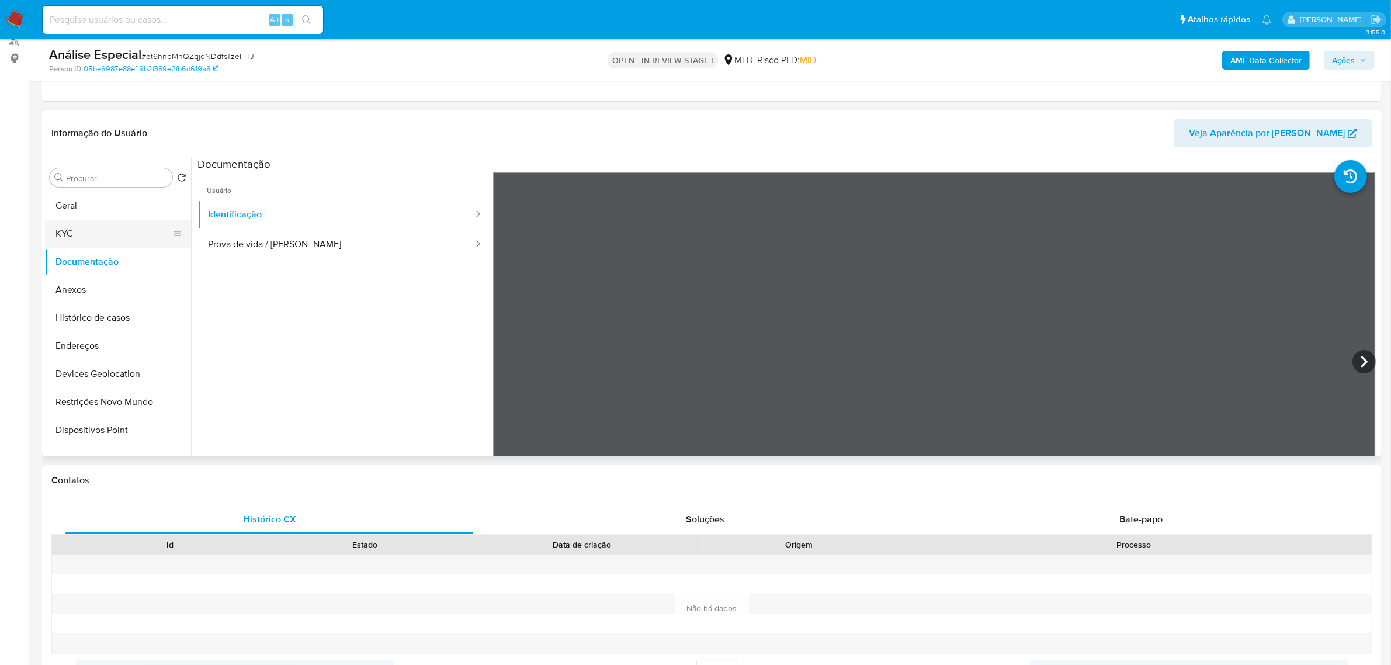
click at [77, 230] on button "KYC" at bounding box center [113, 234] width 137 height 28
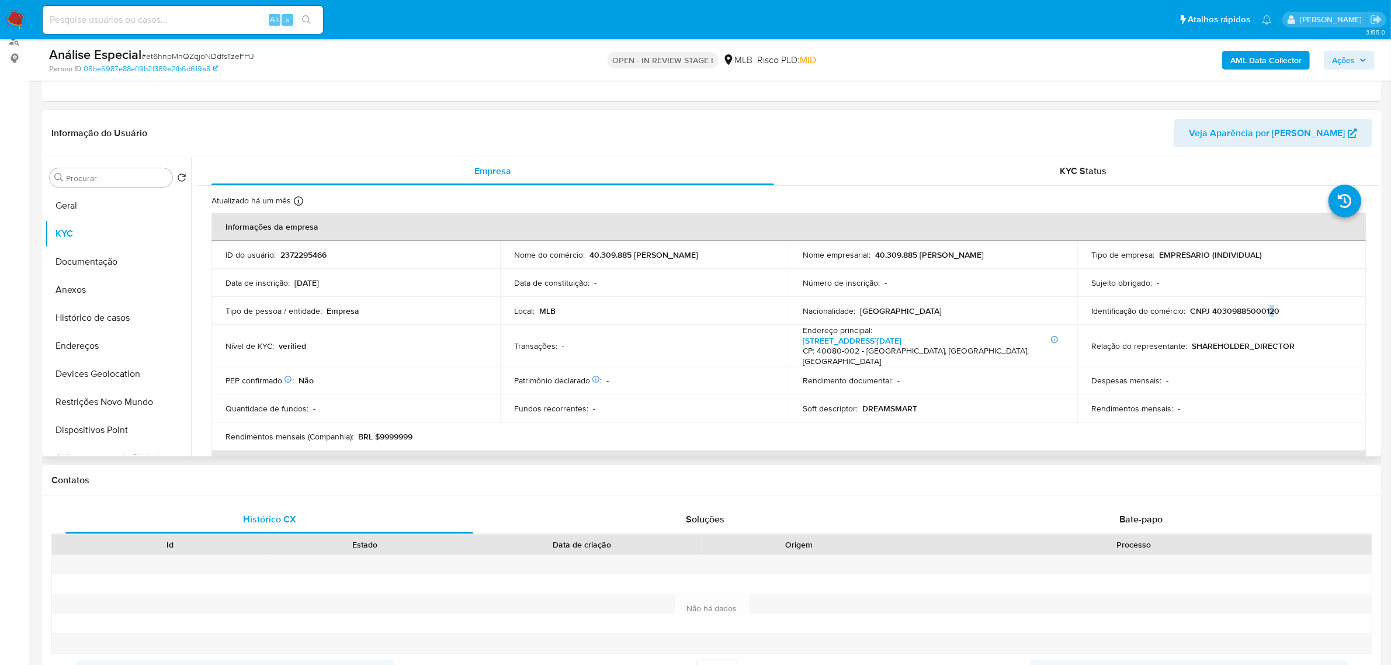
click at [1268, 314] on p "CNPJ 40309885000120" at bounding box center [1234, 311] width 89 height 11
click at [1230, 311] on p "CNPJ 40309885000120" at bounding box center [1234, 311] width 89 height 11
copy p "40309885000120"
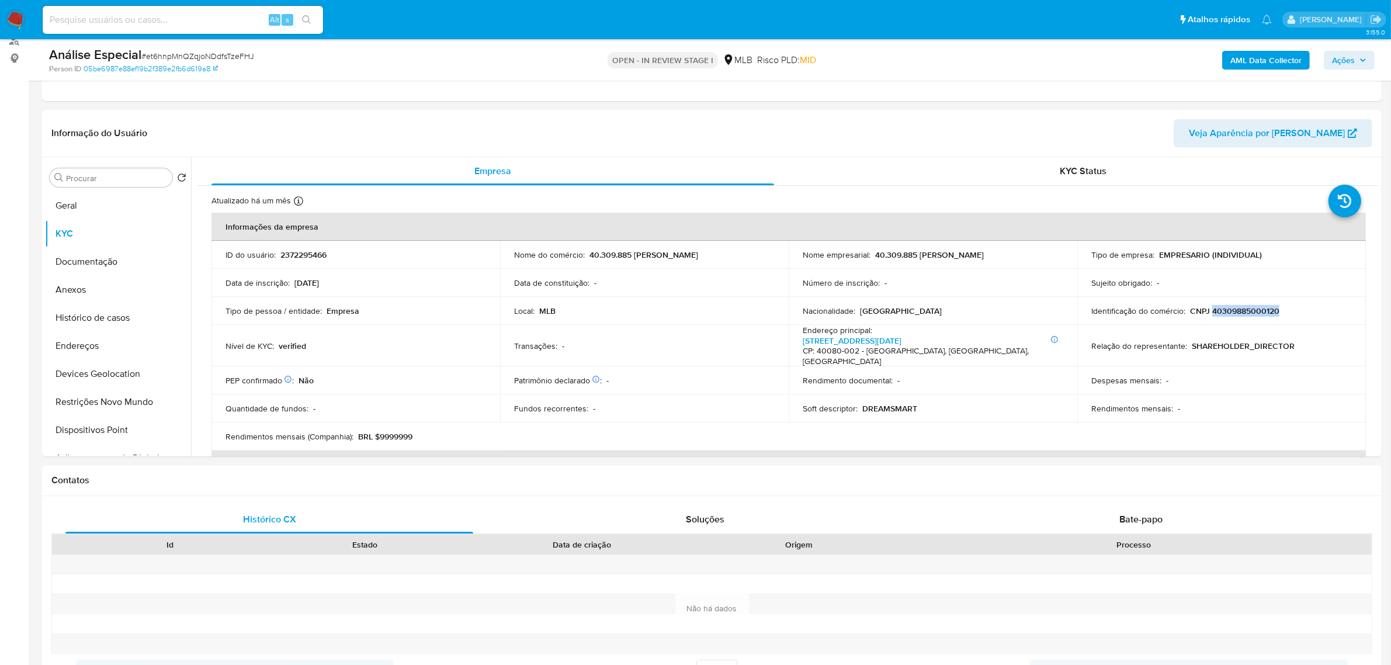
copy p "40309885000120"
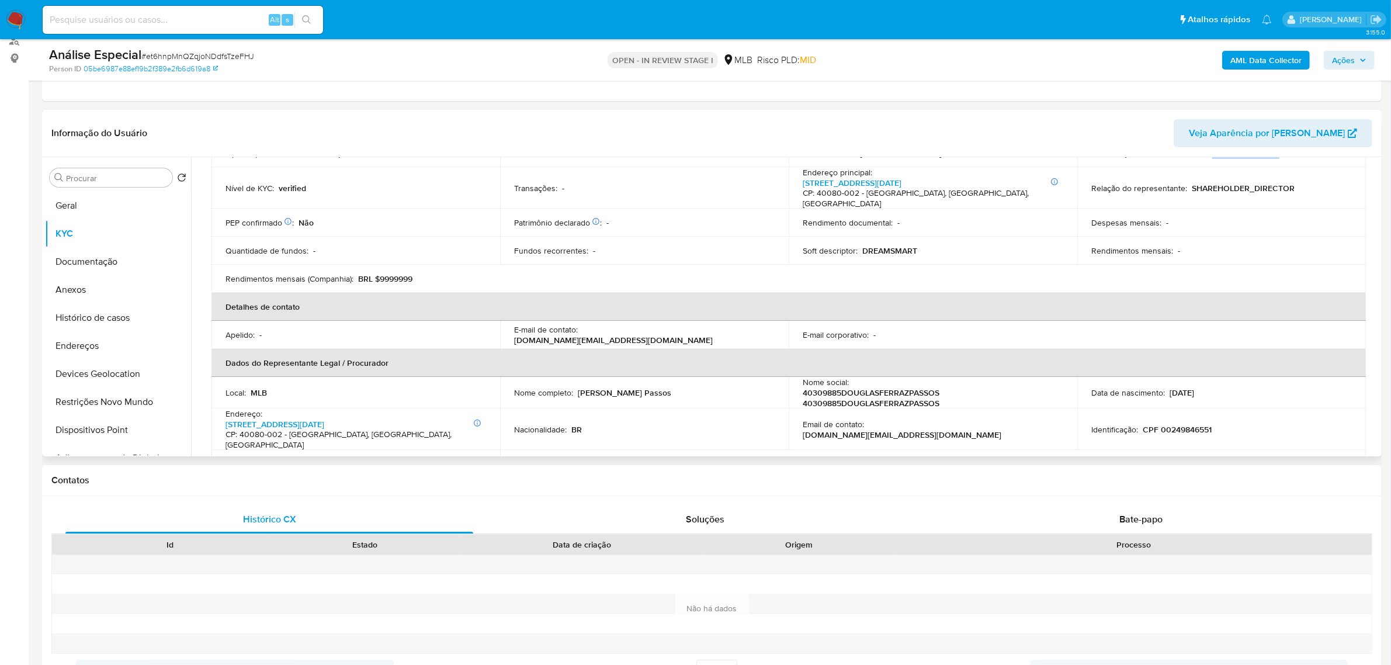
scroll to position [219, 0]
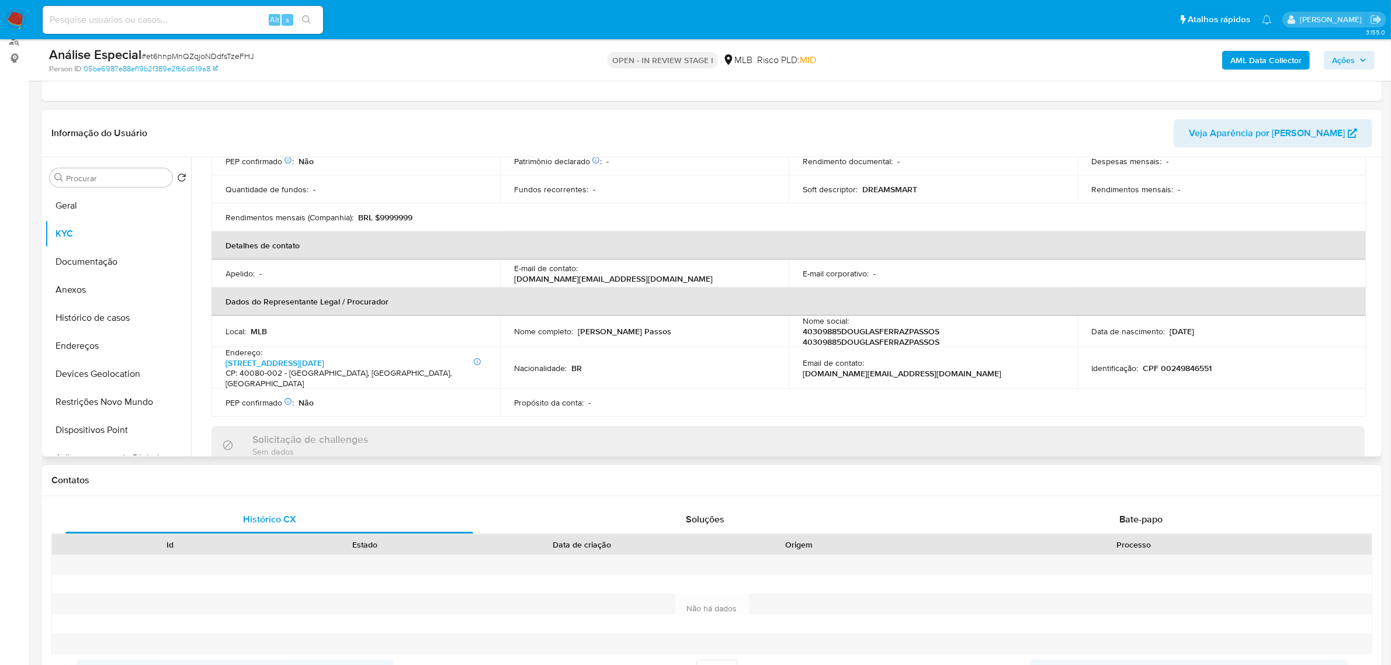
drag, startPoint x: 577, startPoint y: 318, endPoint x: 705, endPoint y: 318, distance: 128.0
click at [705, 326] on div "Nome completo : [PERSON_NAME]" at bounding box center [644, 331] width 261 height 11
copy p "[PERSON_NAME] Passos"
click at [602, 328] on td "Nome completo : [PERSON_NAME]" at bounding box center [644, 332] width 289 height 32
click at [1169, 358] on td "Identificação : CPF 00249846551" at bounding box center [1221, 367] width 289 height 41
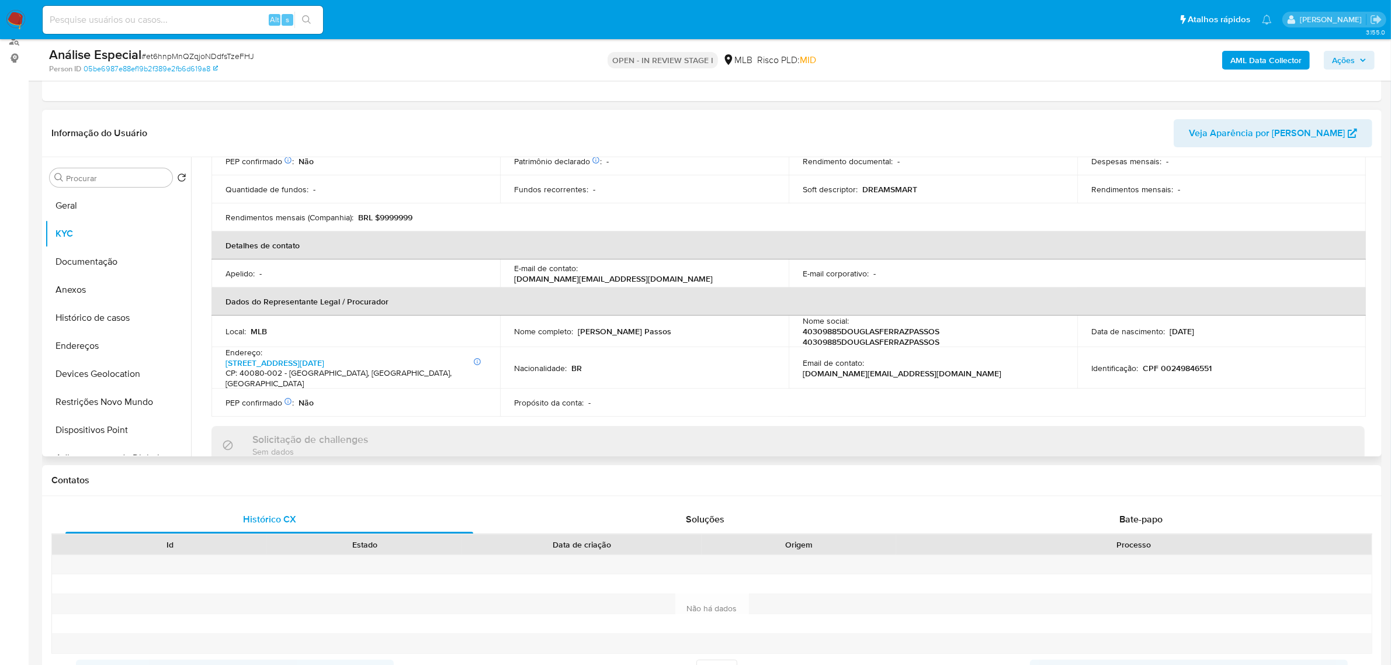
click at [1172, 354] on td "Identificação : CPF 00249846551" at bounding box center [1221, 367] width 289 height 41
click at [1187, 363] on p "CPF 00249846551" at bounding box center [1177, 368] width 69 height 11
copy p "00249846551"
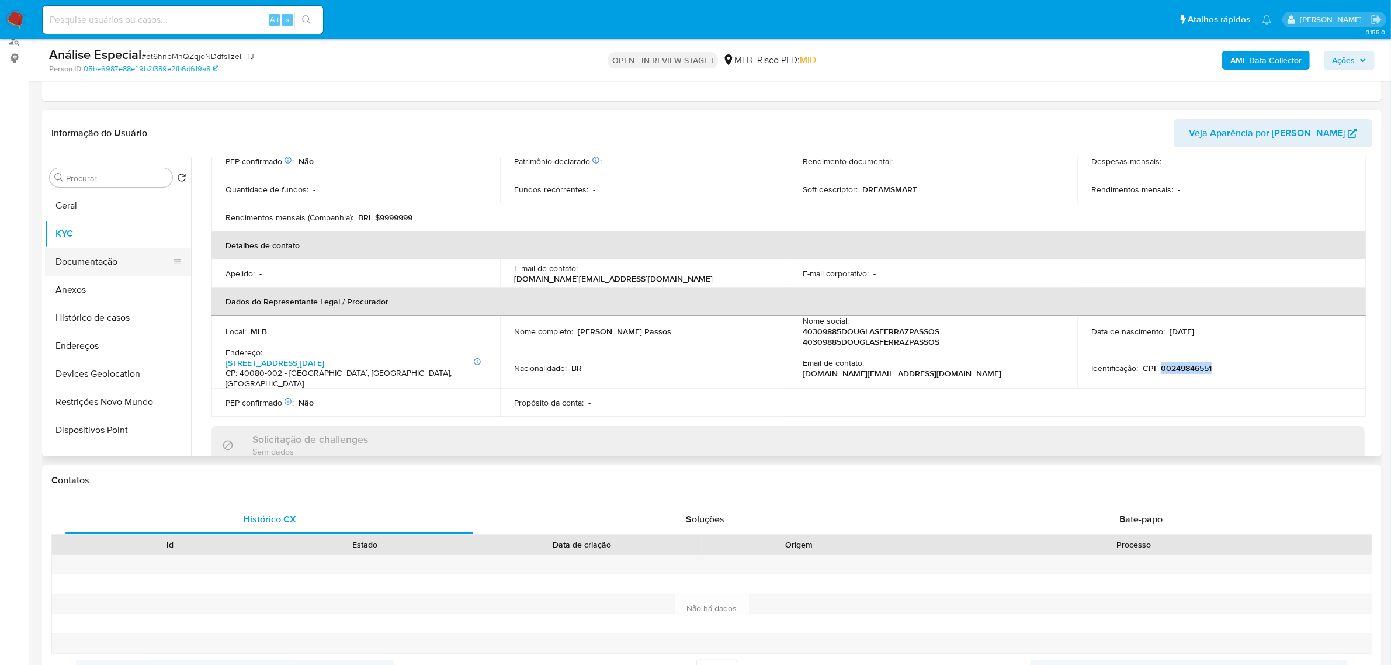
click at [108, 252] on button "Documentação" at bounding box center [113, 262] width 137 height 28
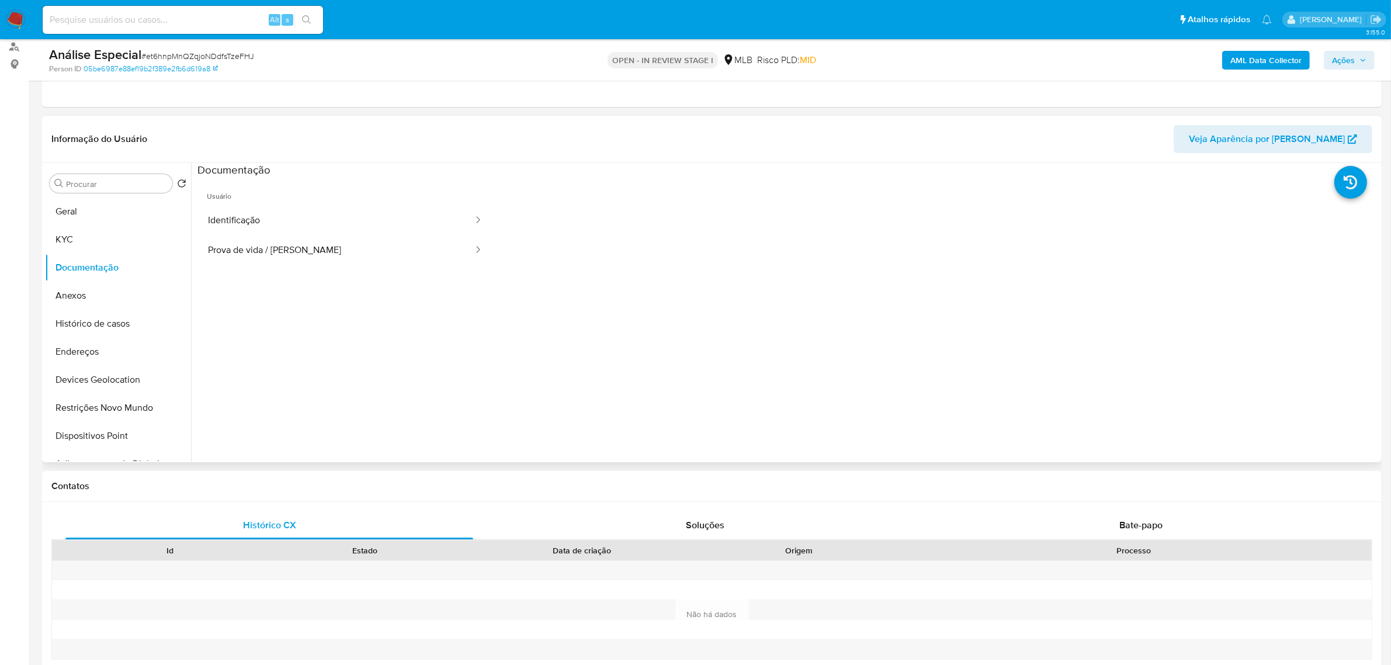
scroll to position [146, 0]
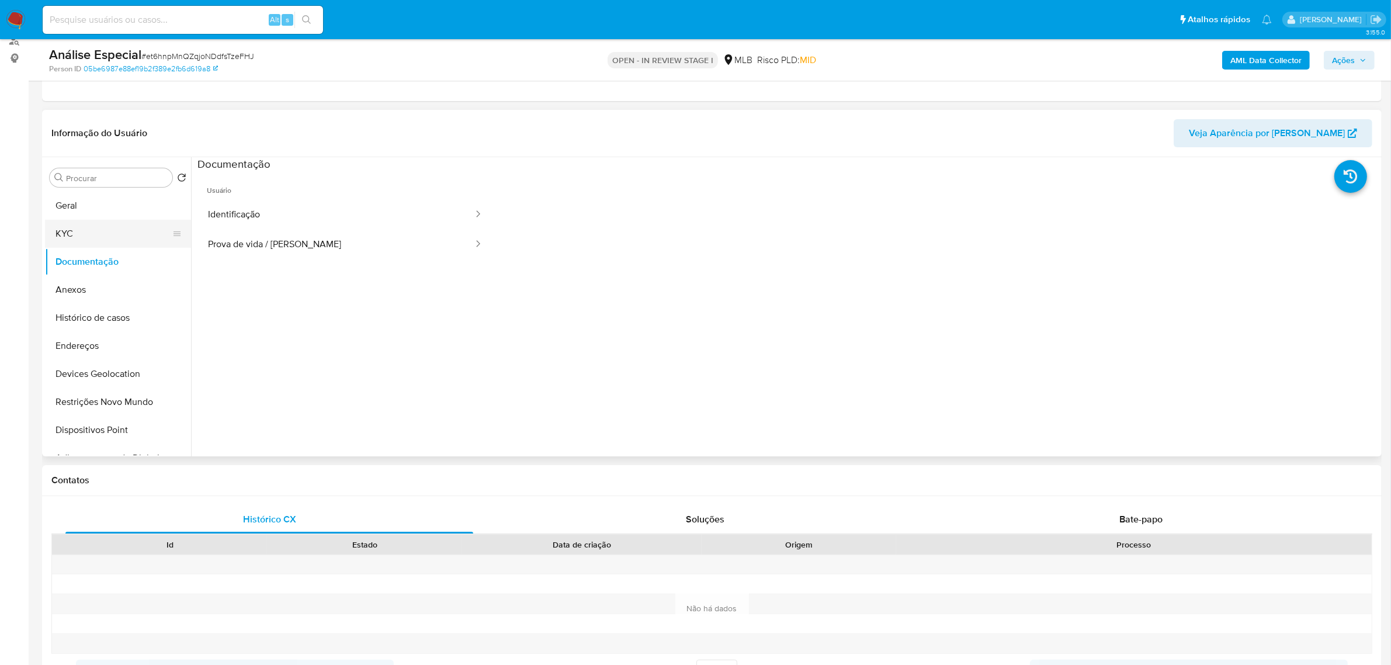
click at [98, 234] on button "KYC" at bounding box center [113, 234] width 137 height 28
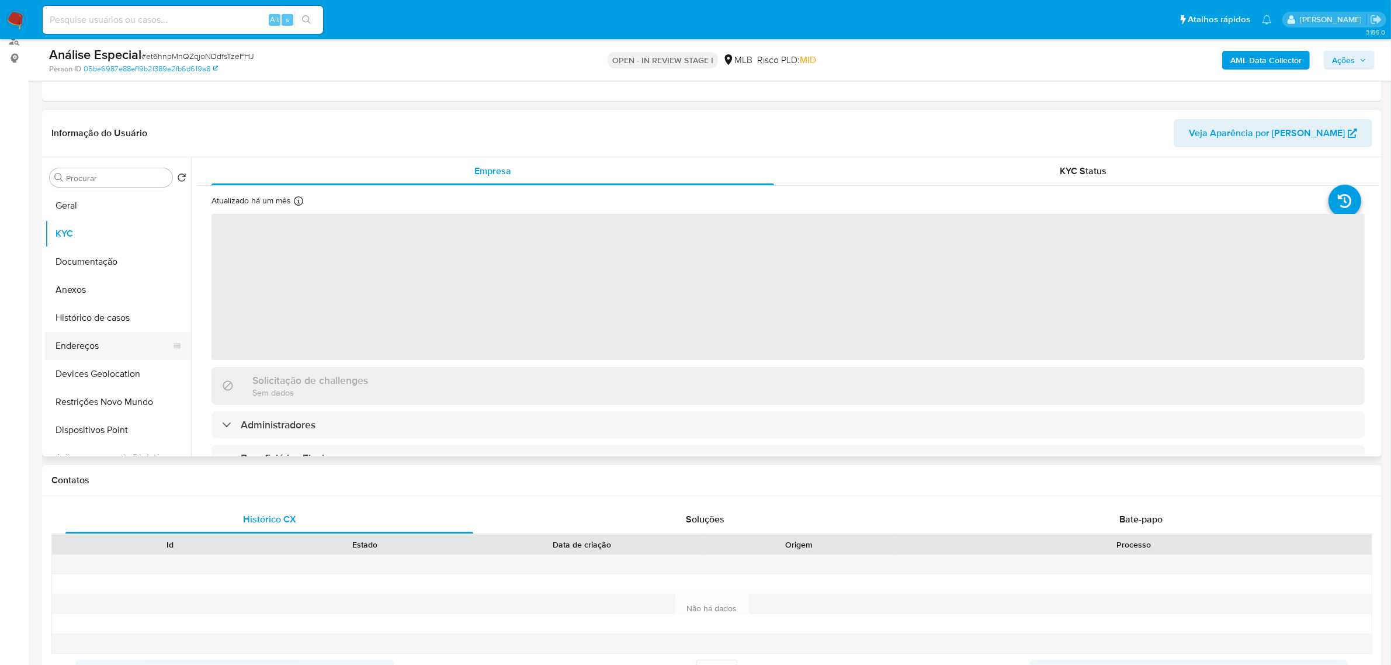
click at [133, 343] on button "Endereços" at bounding box center [113, 346] width 137 height 28
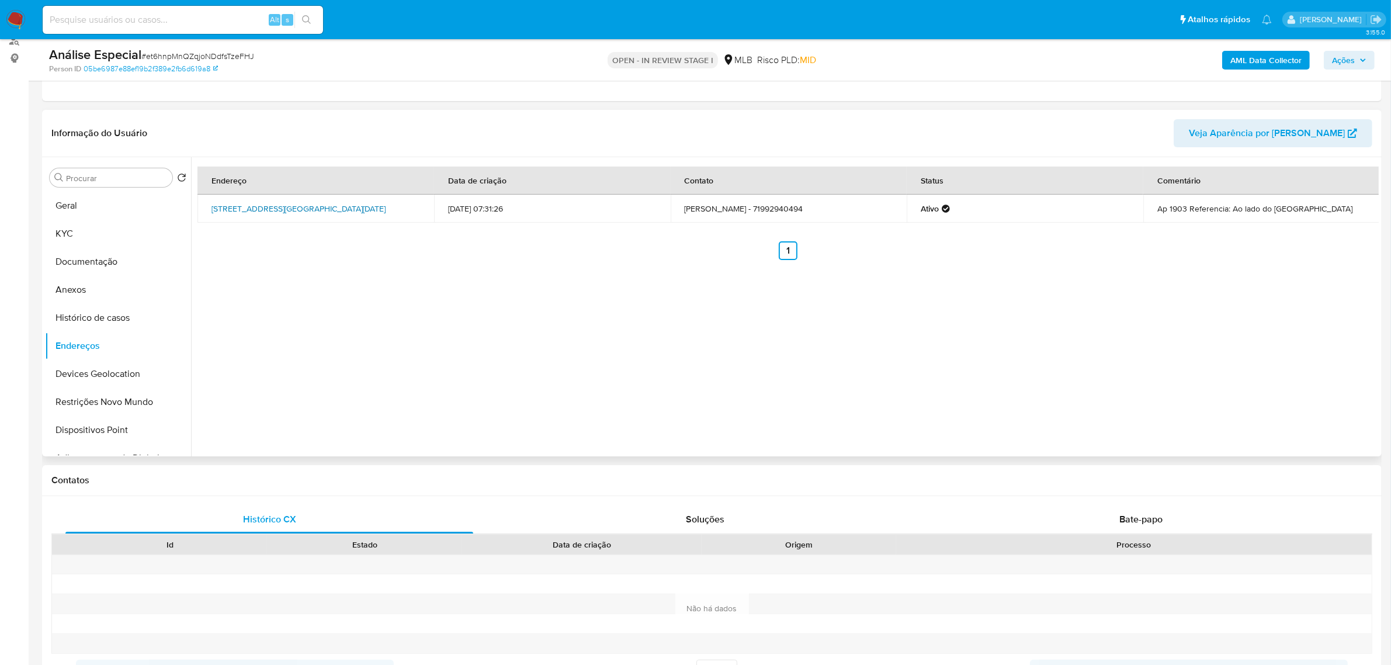
drag, startPoint x: 206, startPoint y: 205, endPoint x: 249, endPoint y: 218, distance: 44.5
click at [249, 218] on td "[STREET_ADDRESS][GEOGRAPHIC_DATA][DATE]" at bounding box center [315, 209] width 237 height 28
copy link "[STREET_ADDRESS][DATE]"
click at [235, 212] on link "[STREET_ADDRESS][GEOGRAPHIC_DATA][DATE]" at bounding box center [299, 209] width 174 height 12
click at [79, 205] on button "Geral" at bounding box center [113, 206] width 137 height 28
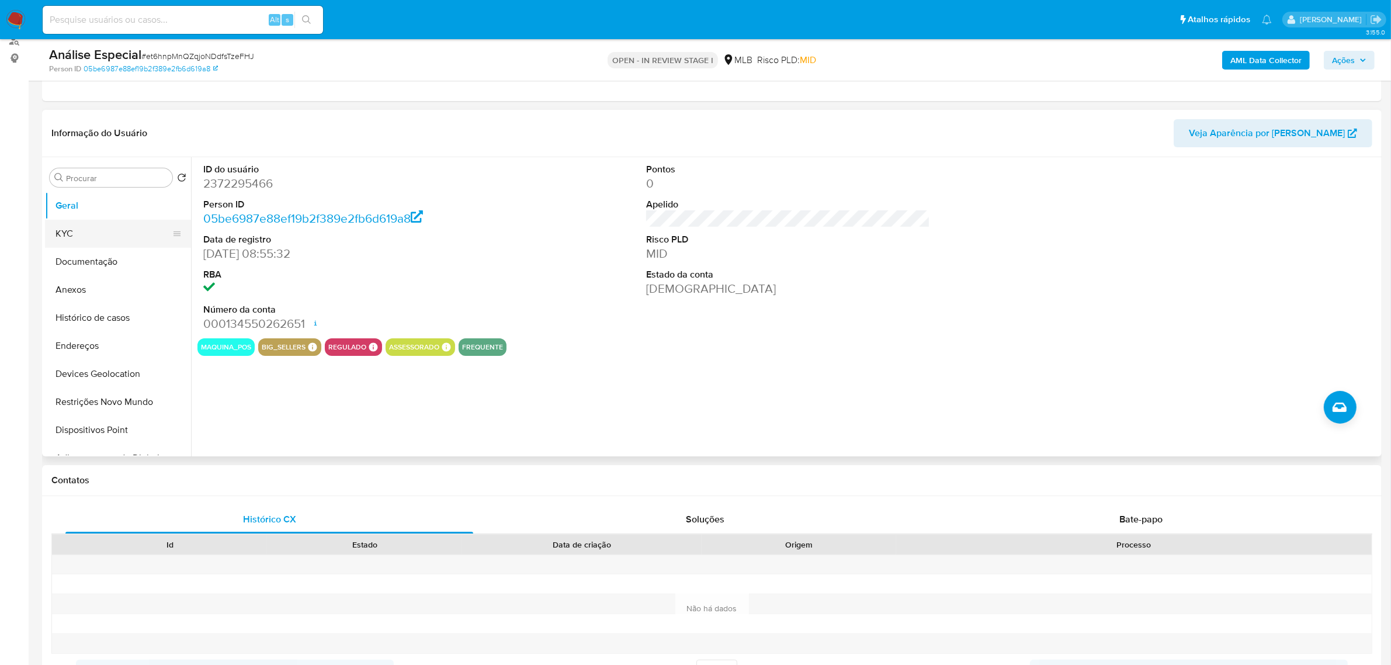
click at [111, 229] on button "KYC" at bounding box center [113, 234] width 137 height 28
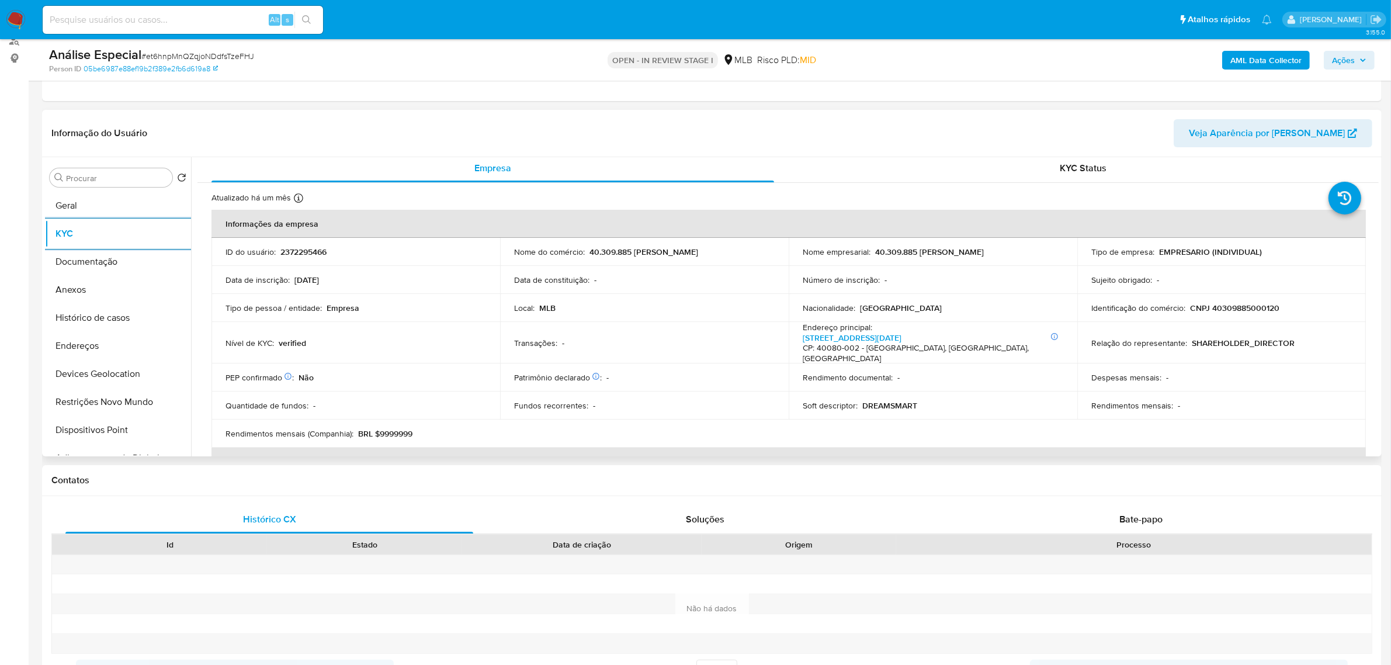
scroll to position [0, 0]
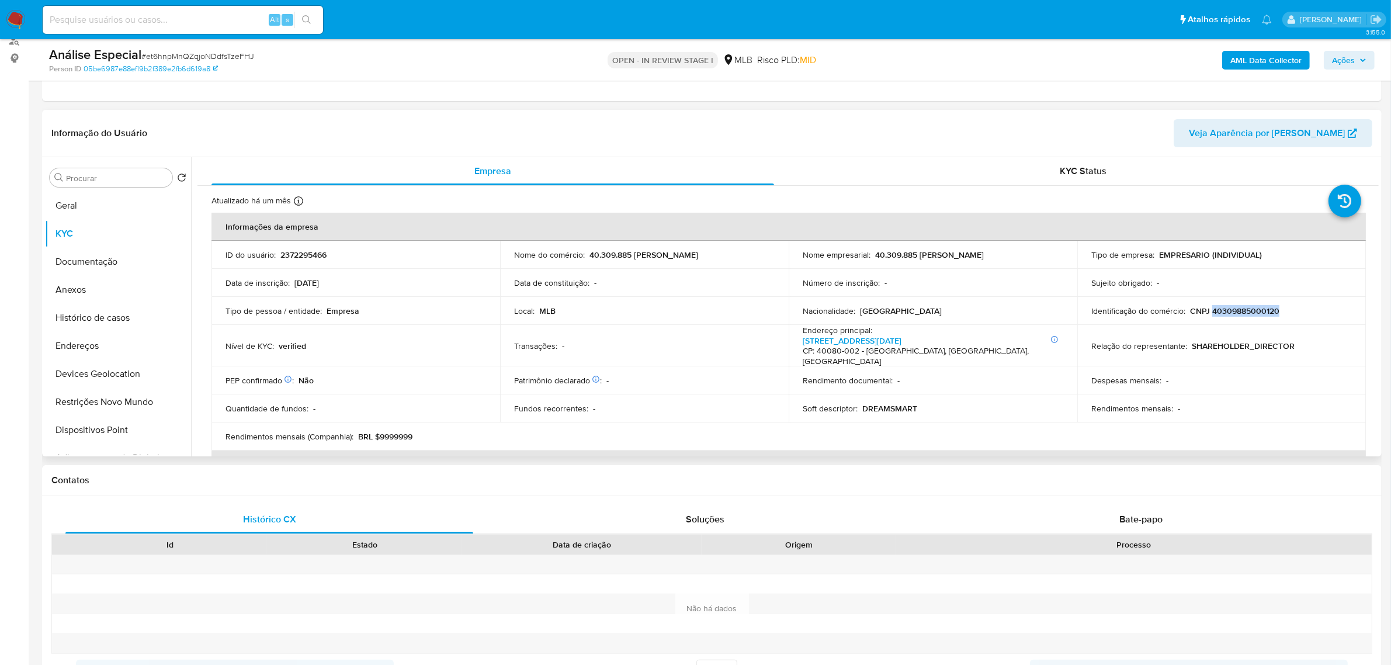
drag, startPoint x: 1208, startPoint y: 314, endPoint x: 1281, endPoint y: 303, distance: 74.5
click at [1281, 303] on td "Identificação do comércio : CNPJ 40309885000120" at bounding box center [1221, 311] width 289 height 28
click at [1269, 322] on td "Identificação do comércio : CNPJ 40309885000120" at bounding box center [1221, 311] width 289 height 28
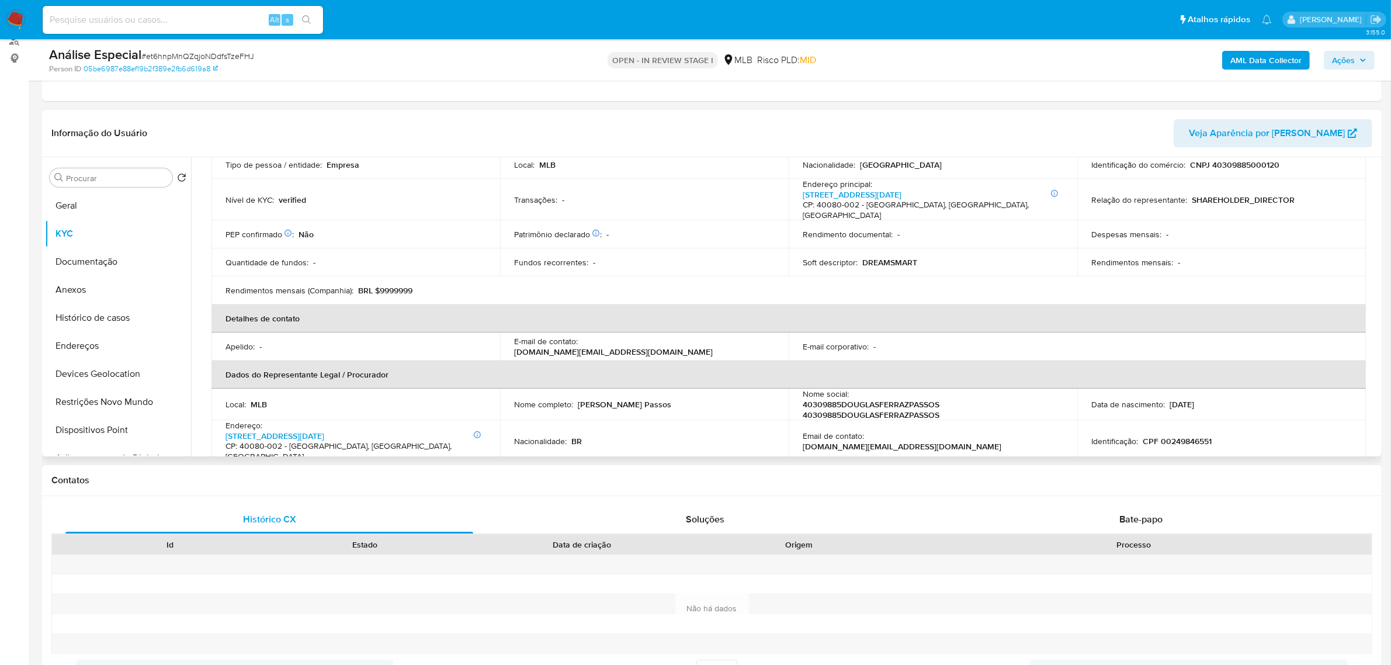
scroll to position [219, 0]
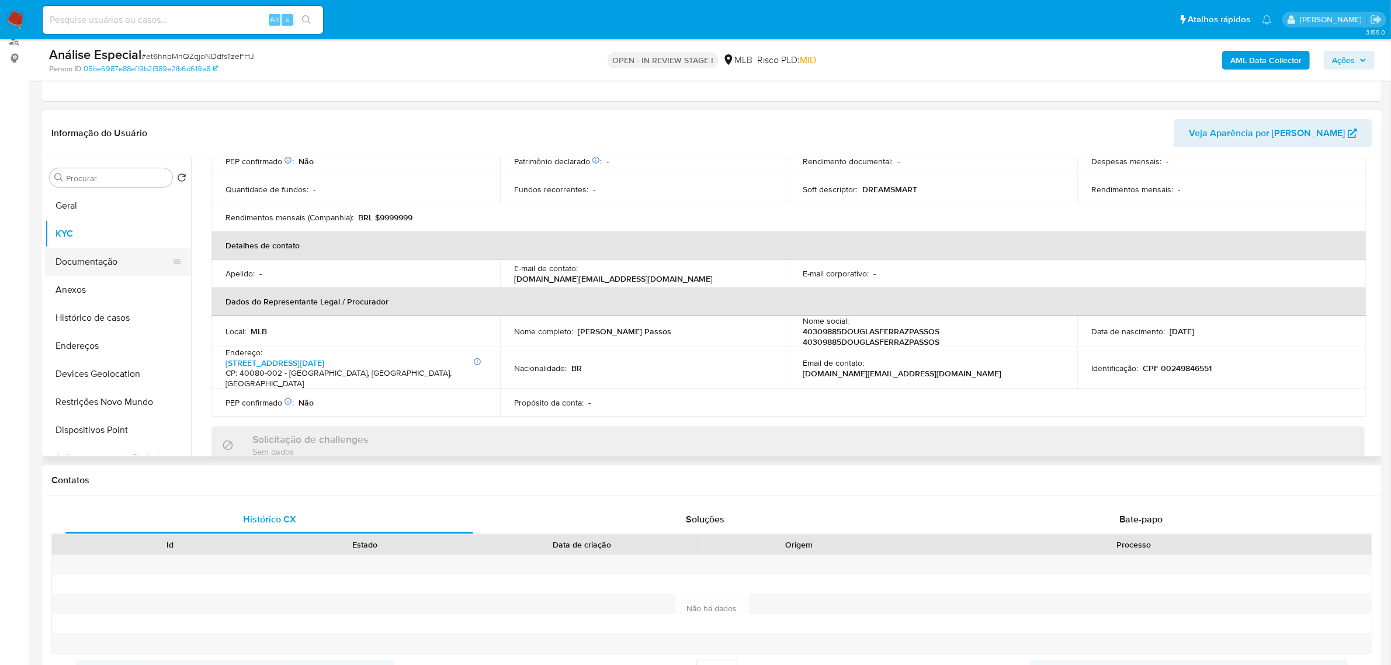
click at [98, 261] on button "Documentação" at bounding box center [113, 262] width 137 height 28
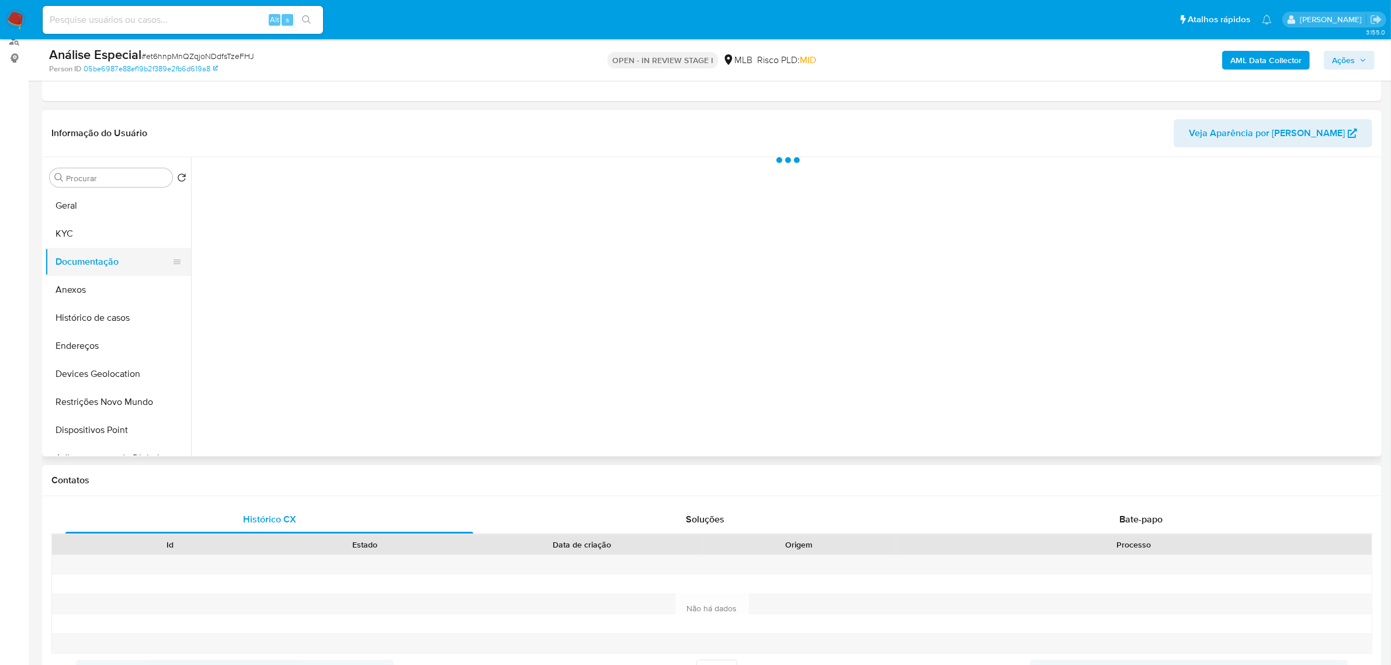
scroll to position [0, 0]
click at [137, 234] on button "KYC" at bounding box center [113, 234] width 137 height 28
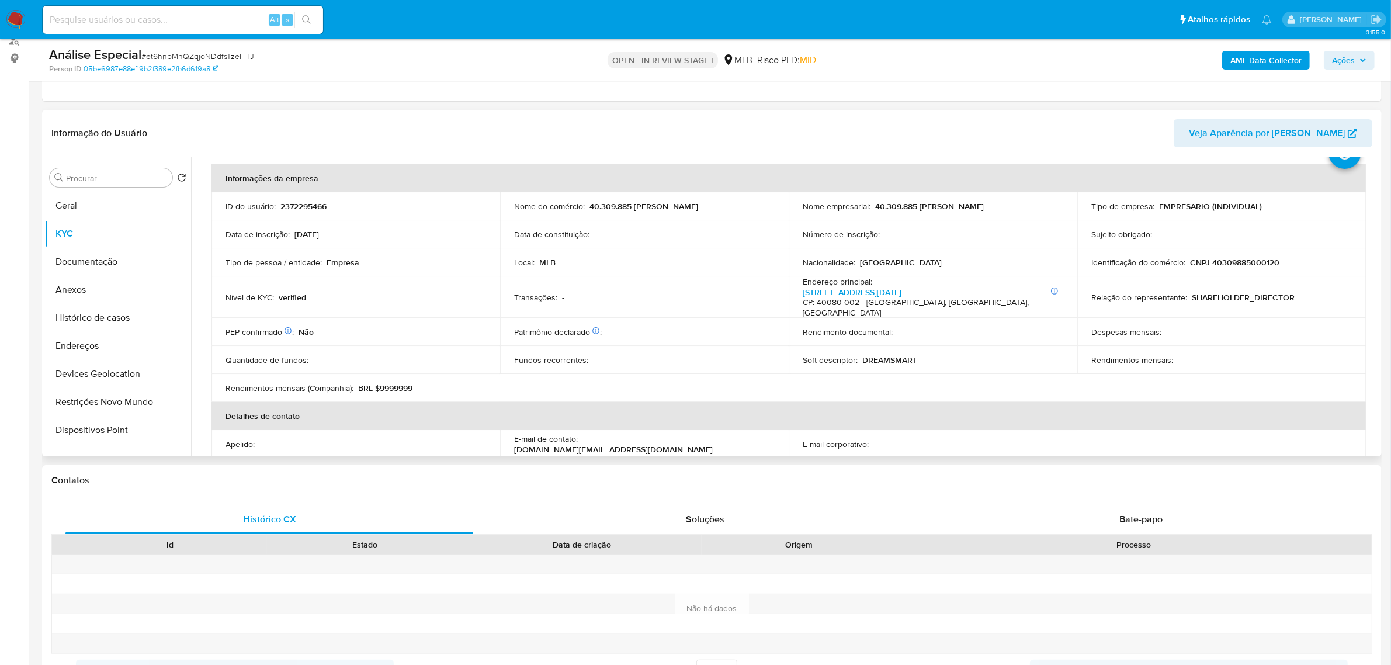
scroll to position [73, 0]
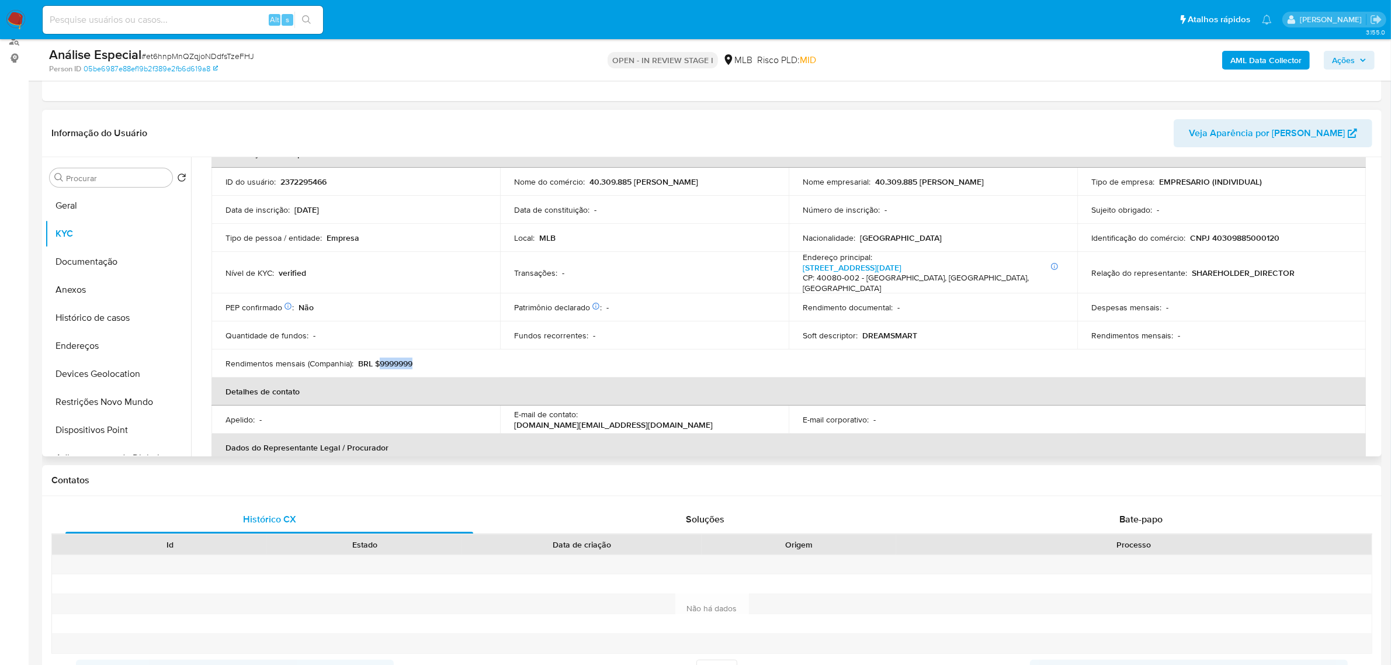
drag, startPoint x: 379, startPoint y: 354, endPoint x: 415, endPoint y: 361, distance: 37.4
click at [414, 360] on td "Rendimentos mensais (Companhia) : BRL $9999999" at bounding box center [356, 363] width 289 height 28
drag, startPoint x: 861, startPoint y: 323, endPoint x: 935, endPoint y: 321, distance: 74.8
click at [935, 330] on div "Soft descriptor : DREAMSMART" at bounding box center [933, 335] width 261 height 11
click at [934, 330] on div "Soft descriptor : DREAMSMART" at bounding box center [933, 335] width 261 height 11
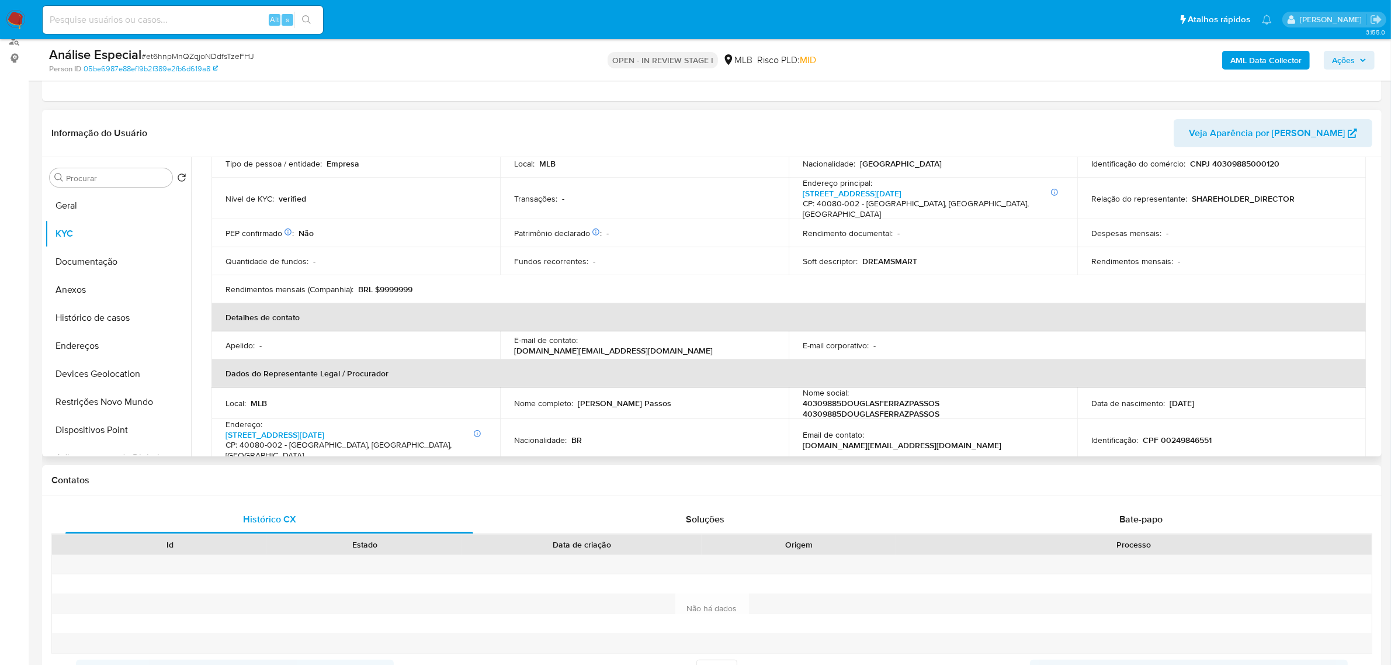
scroll to position [219, 0]
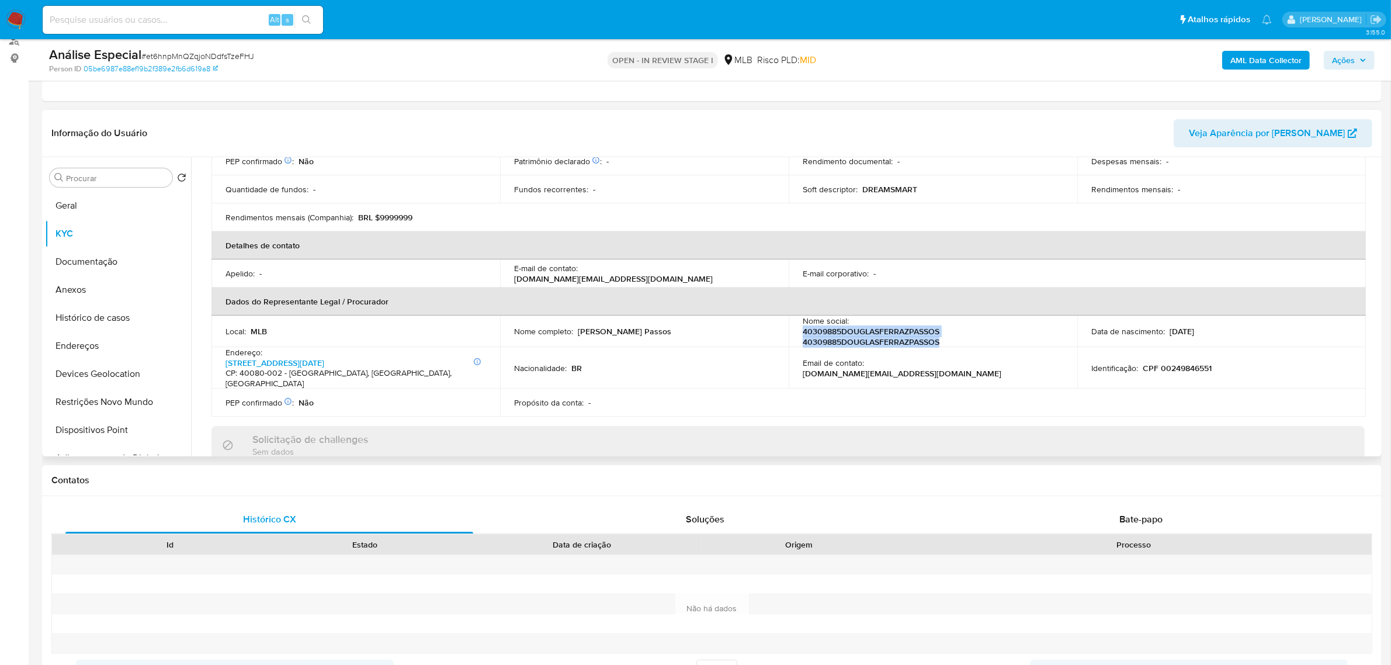
drag, startPoint x: 800, startPoint y: 320, endPoint x: 954, endPoint y: 331, distance: 154.1
click at [954, 331] on p "40309885DOUGLASFERRAZPASSOS 40309885DOUGLASFERRAZPASSOS" at bounding box center [931, 336] width 256 height 21
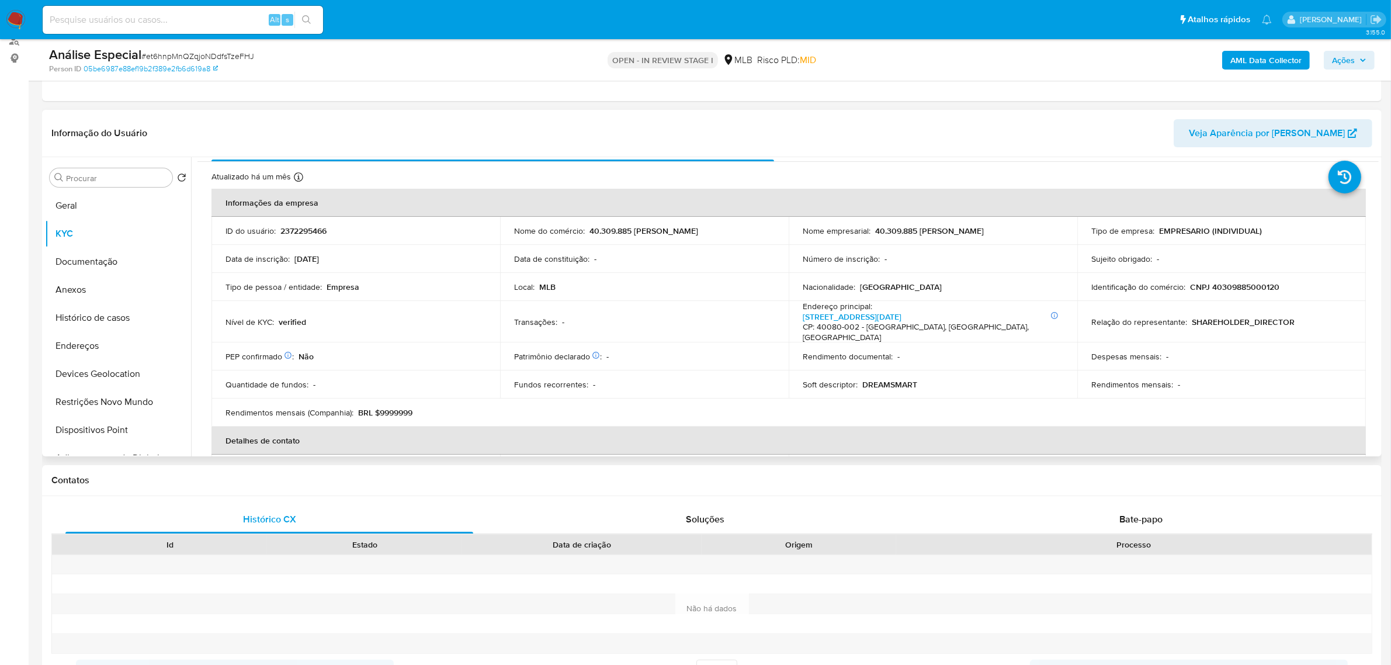
scroll to position [0, 0]
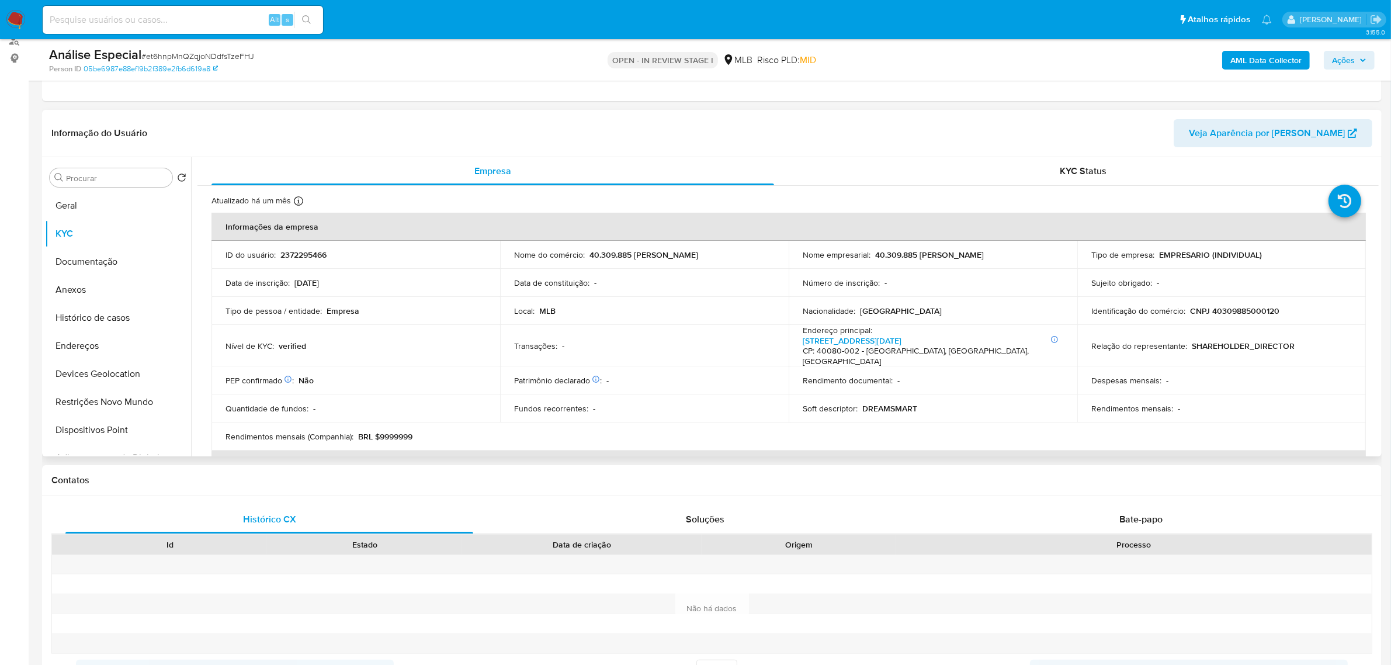
click at [1226, 309] on p "CNPJ 40309885000120" at bounding box center [1234, 311] width 89 height 11
copy p "40309885000120"
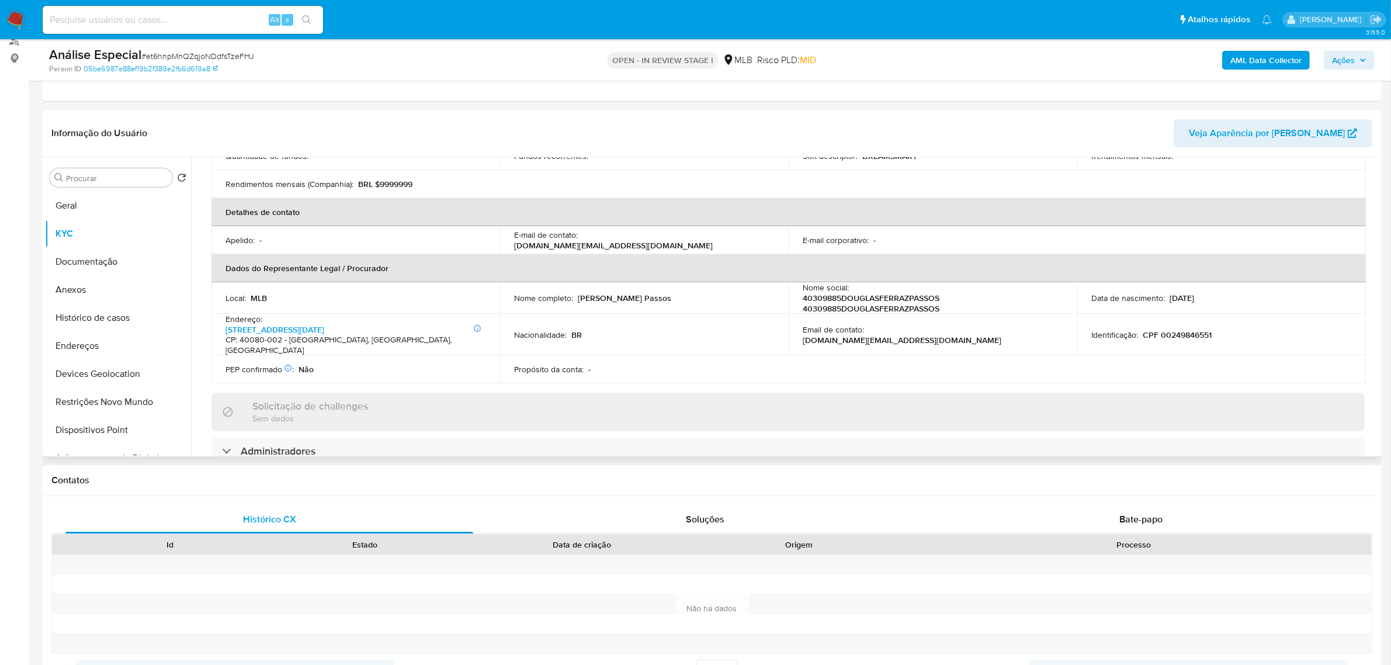
scroll to position [219, 0]
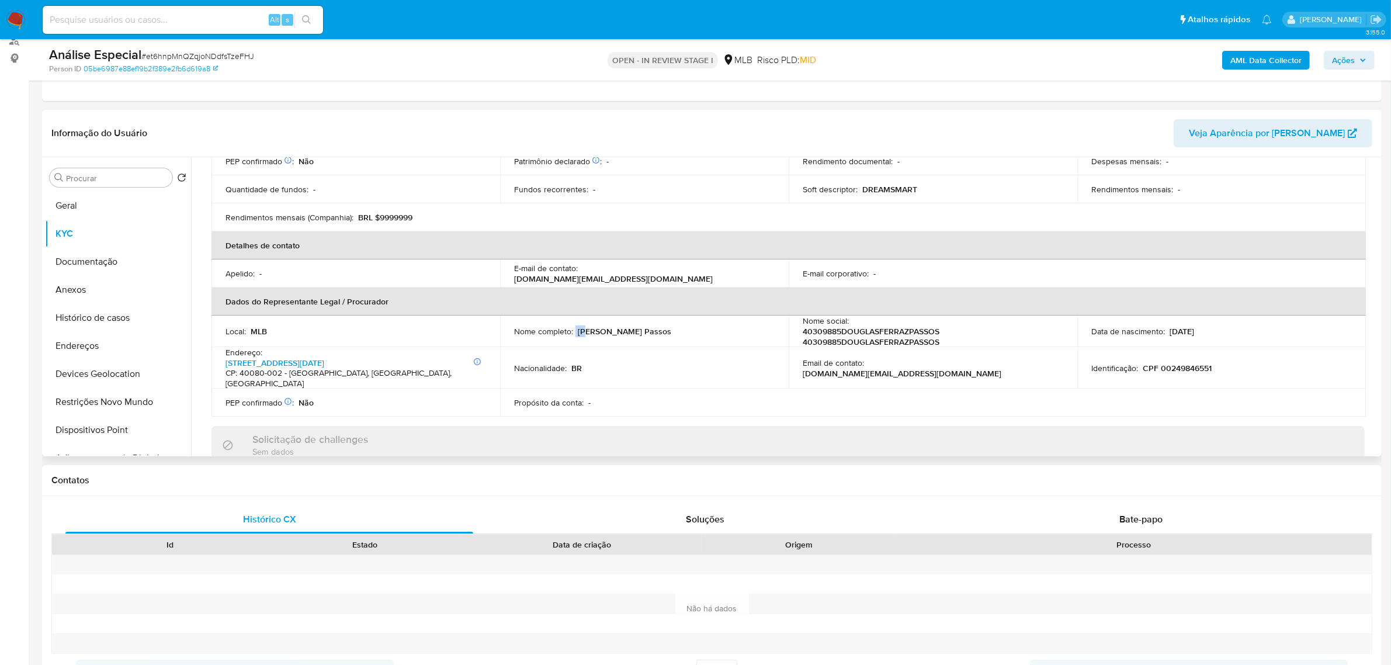
drag, startPoint x: 574, startPoint y: 317, endPoint x: 586, endPoint y: 317, distance: 12.3
click at [586, 326] on div "Nome completo : [PERSON_NAME]" at bounding box center [644, 331] width 261 height 11
click at [577, 325] on td "Nome completo : [PERSON_NAME]" at bounding box center [644, 332] width 289 height 32
drag, startPoint x: 577, startPoint y: 311, endPoint x: 662, endPoint y: 320, distance: 85.8
click at [662, 320] on td "Nome completo : [PERSON_NAME]" at bounding box center [644, 332] width 289 height 32
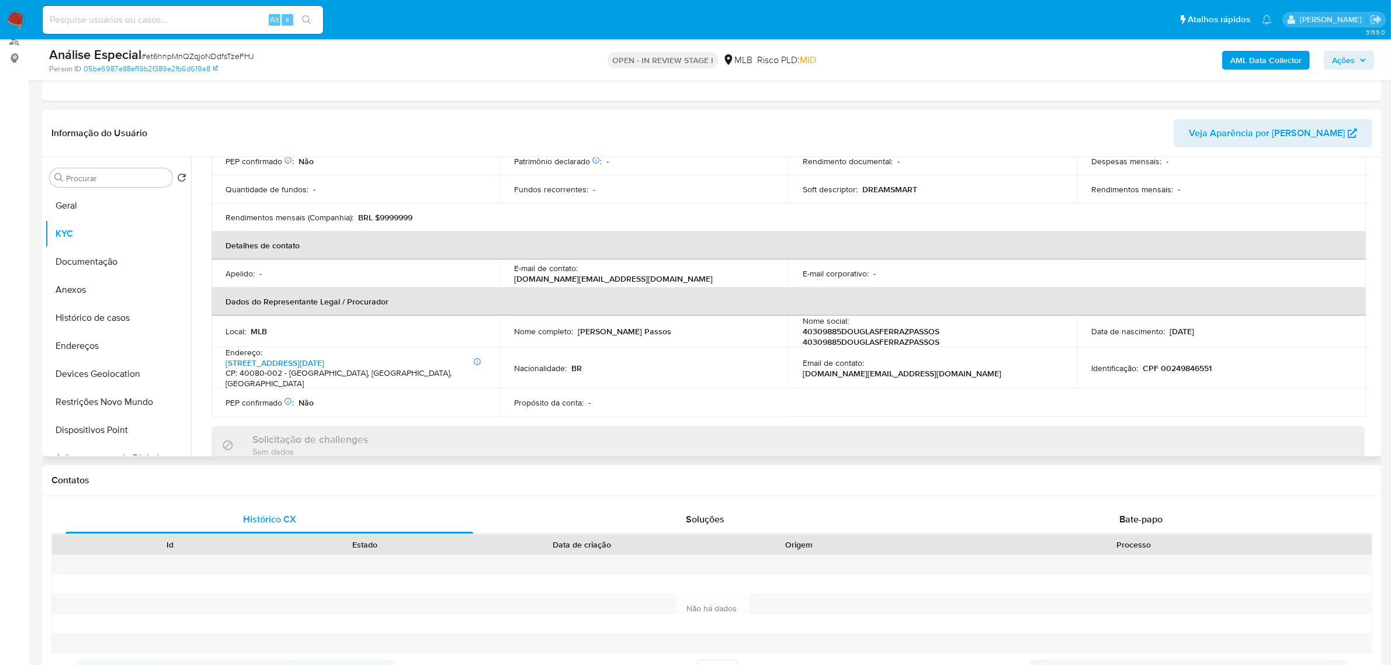
copy p "[PERSON_NAME] Passos"
click at [847, 377] on table "Informações da empresa ID do usuário : 2372295466 Nome do comércio : 40.309.885…" at bounding box center [789, 205] width 1155 height 423
click at [1186, 363] on p "CPF 00249846551" at bounding box center [1177, 368] width 69 height 11
